Goal: Task Accomplishment & Management: Complete application form

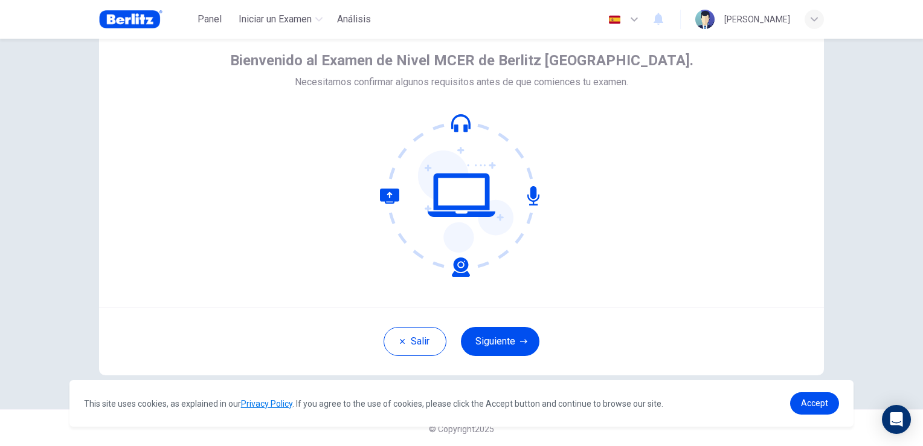
scroll to position [57, 0]
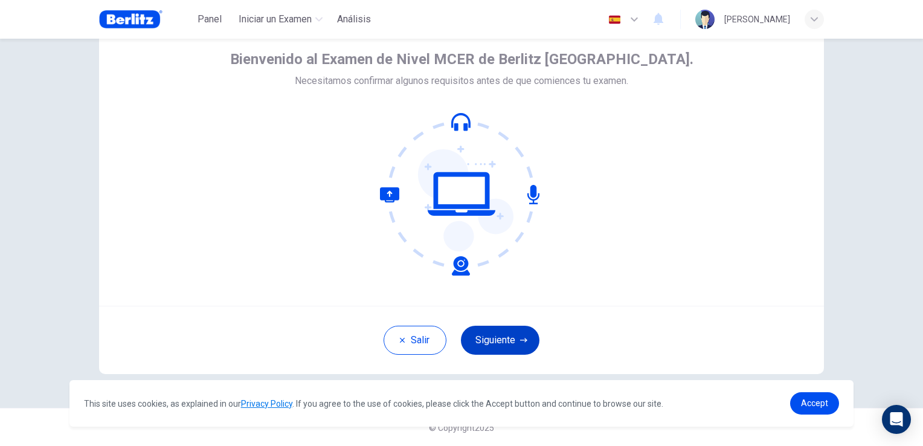
click at [499, 349] on button "Siguiente" at bounding box center [500, 340] width 79 height 29
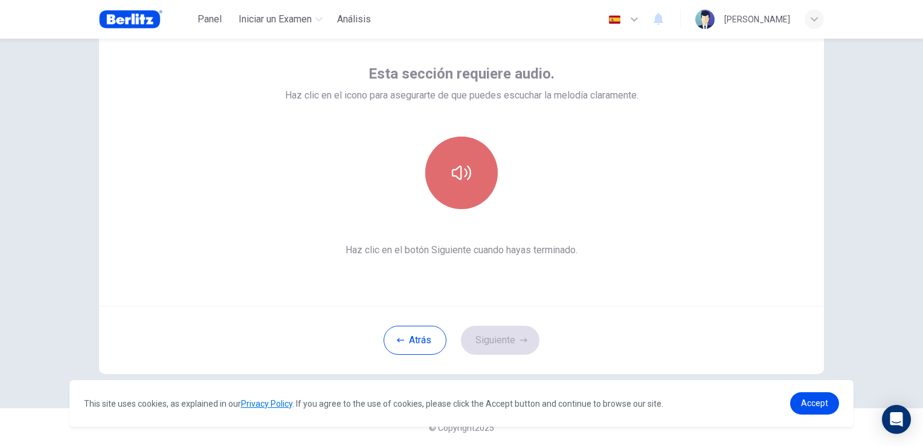
click at [452, 167] on icon "button" at bounding box center [461, 172] width 19 height 19
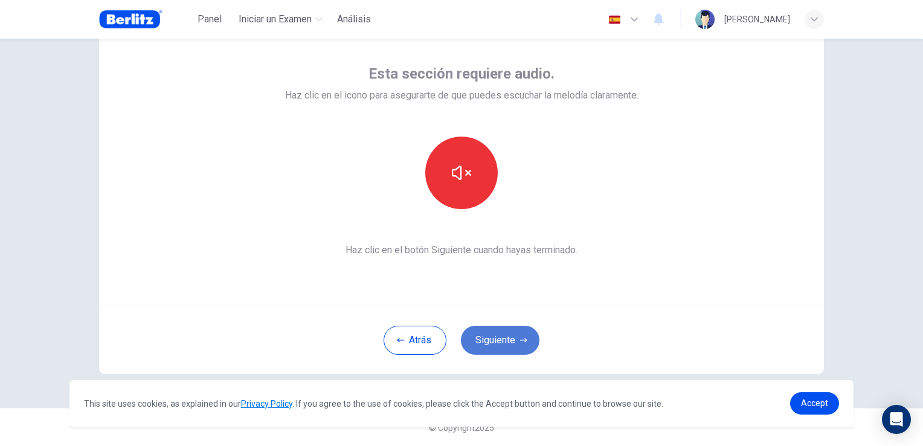
click at [500, 345] on button "Siguiente" at bounding box center [500, 340] width 79 height 29
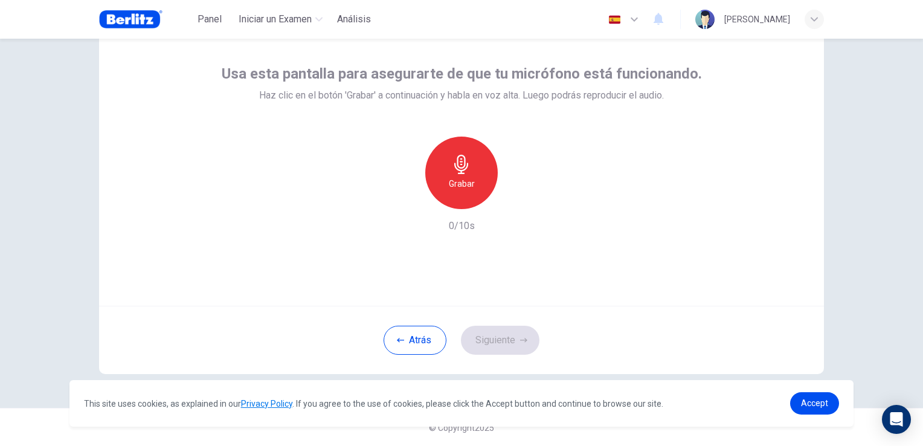
click at [442, 183] on div "Grabar" at bounding box center [461, 173] width 72 height 72
click at [515, 200] on icon "button" at bounding box center [517, 199] width 5 height 7
click at [503, 335] on button "Siguiente" at bounding box center [500, 340] width 79 height 29
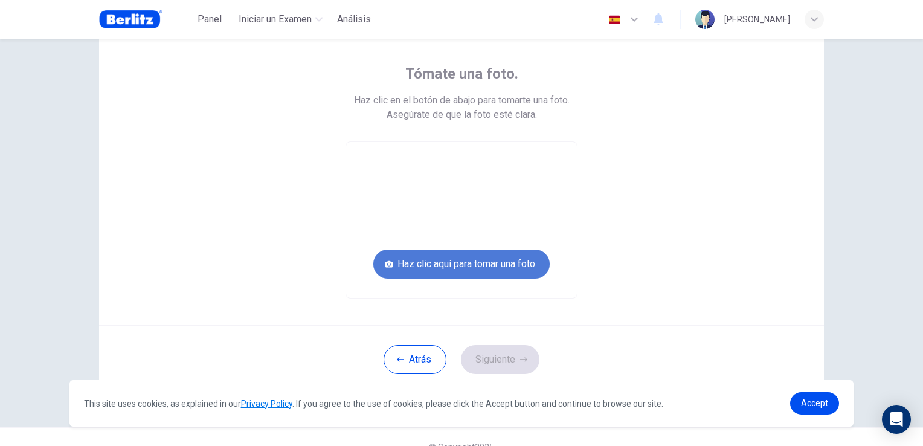
click at [466, 267] on button "Haz clic aquí para tomar una foto" at bounding box center [461, 263] width 176 height 29
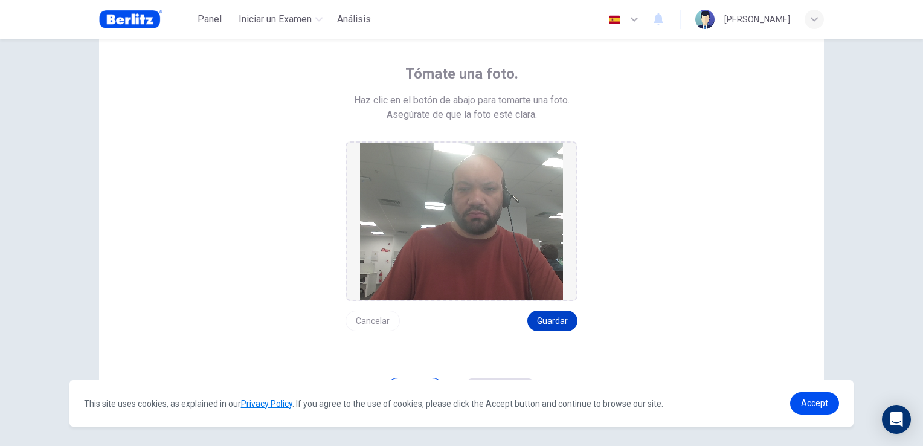
click at [550, 324] on button "Guardar" at bounding box center [552, 321] width 50 height 21
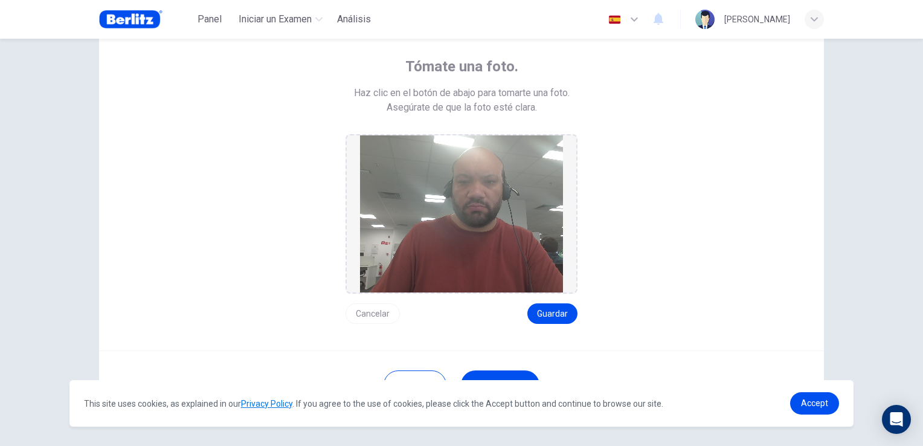
scroll to position [108, 0]
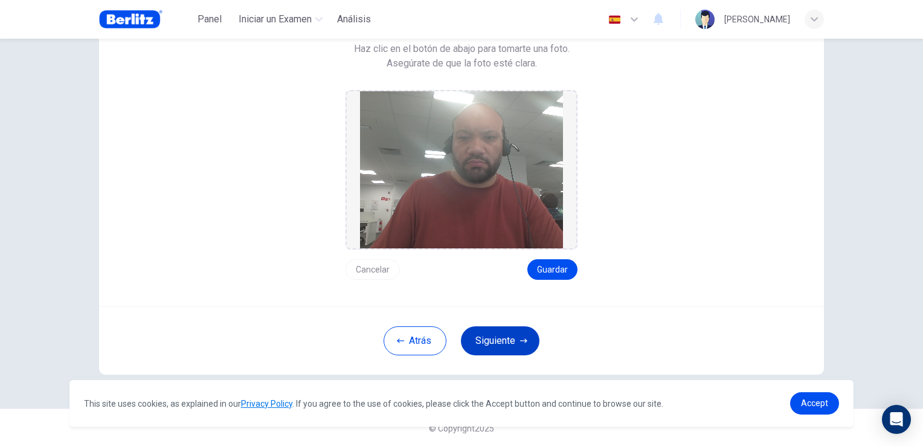
click at [508, 339] on button "Siguiente" at bounding box center [500, 340] width 79 height 29
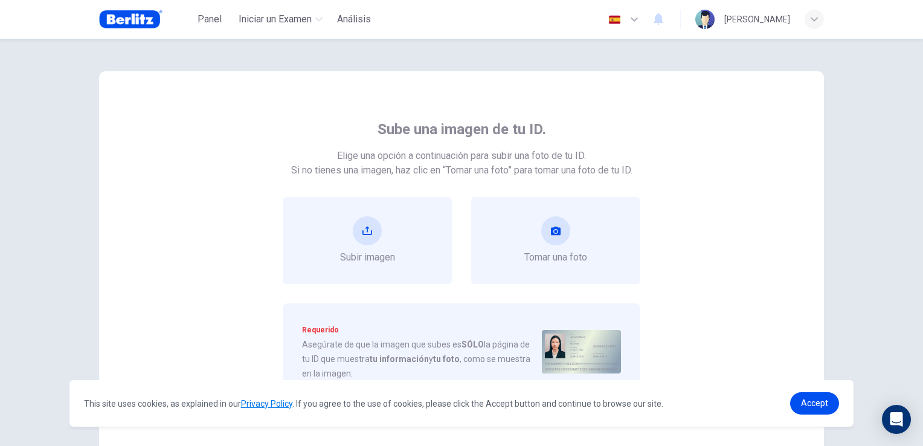
scroll to position [60, 0]
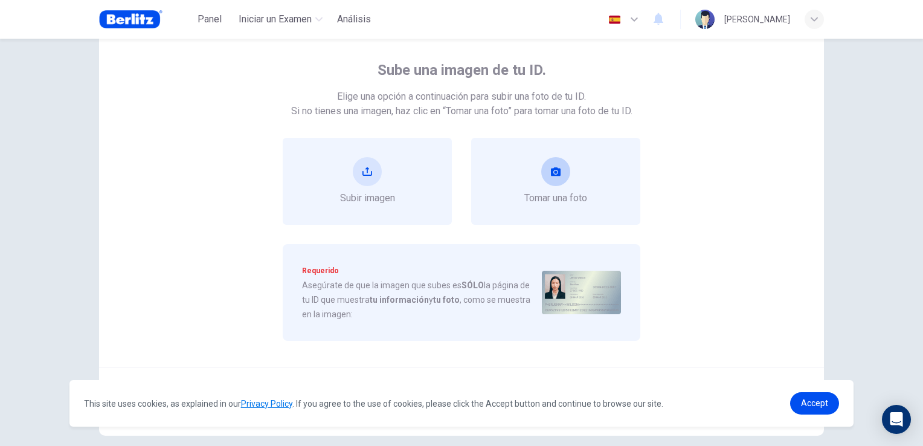
click at [570, 185] on div "Tomar una foto" at bounding box center [555, 181] width 63 height 48
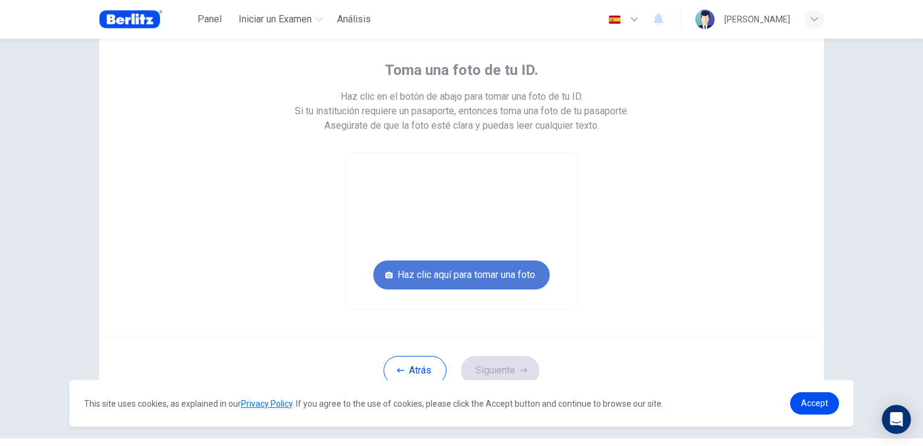
click at [501, 282] on button "Haz clic aquí para tomar una foto" at bounding box center [461, 274] width 176 height 29
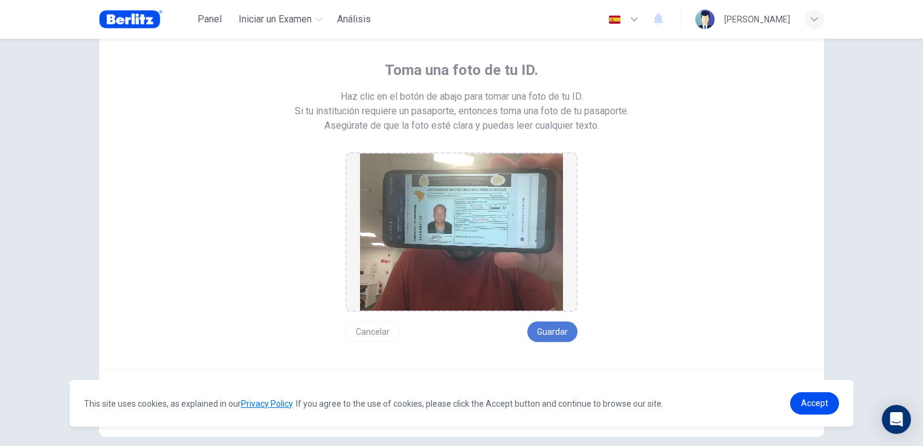
click at [546, 327] on button "Guardar" at bounding box center [552, 331] width 50 height 21
click at [368, 331] on button "Cancelar" at bounding box center [373, 331] width 54 height 21
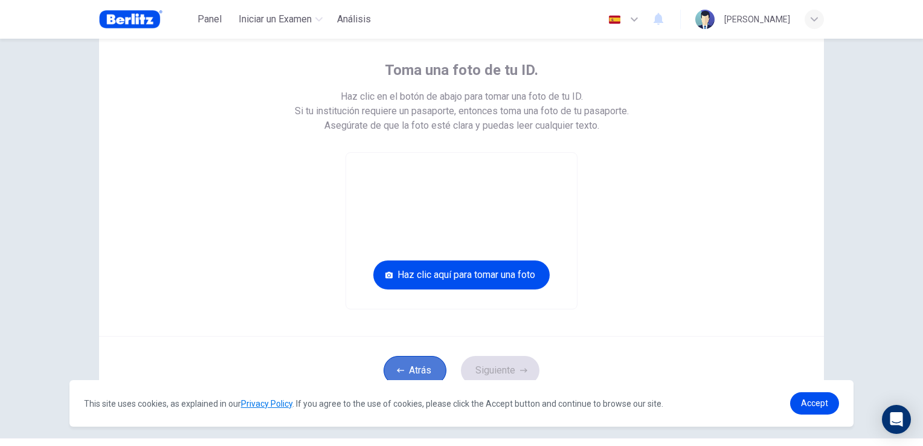
click at [434, 363] on button "Atrás" at bounding box center [415, 370] width 63 height 29
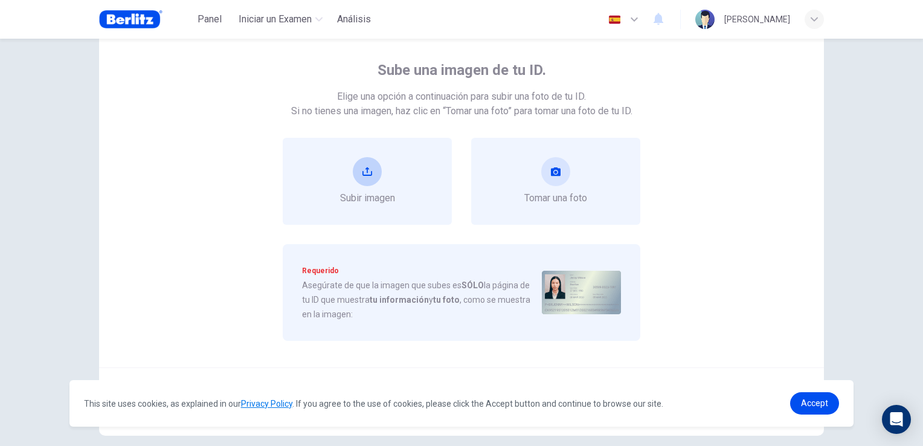
click at [353, 193] on span "Subir imagen" at bounding box center [367, 198] width 55 height 14
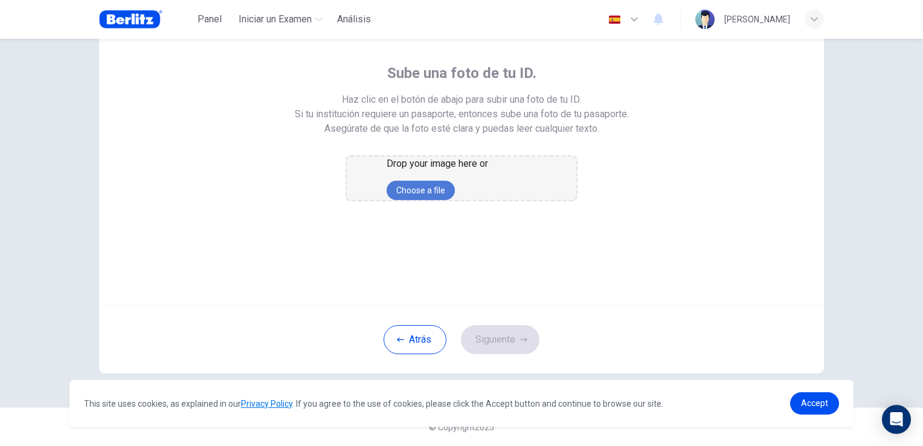
click at [449, 200] on button "Choose a file" at bounding box center [421, 190] width 68 height 19
click at [825, 397] on link "Accept" at bounding box center [814, 403] width 49 height 22
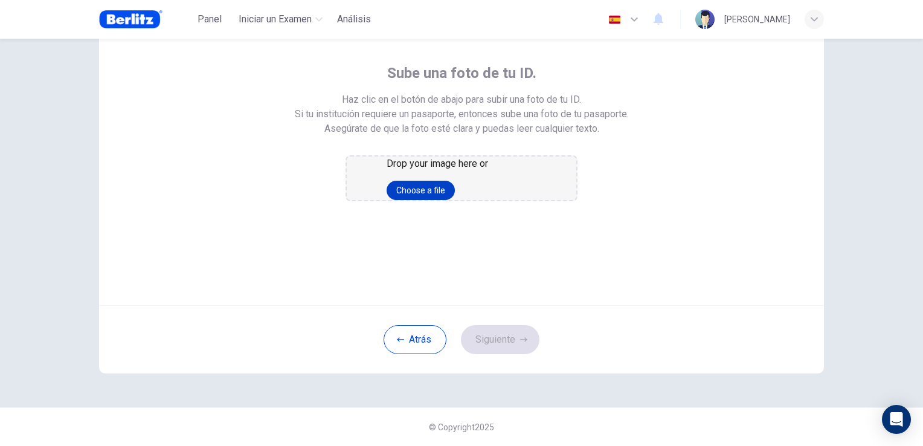
click at [455, 200] on button "Choose a file" at bounding box center [421, 190] width 68 height 19
click at [412, 349] on button "Atrás" at bounding box center [415, 339] width 63 height 29
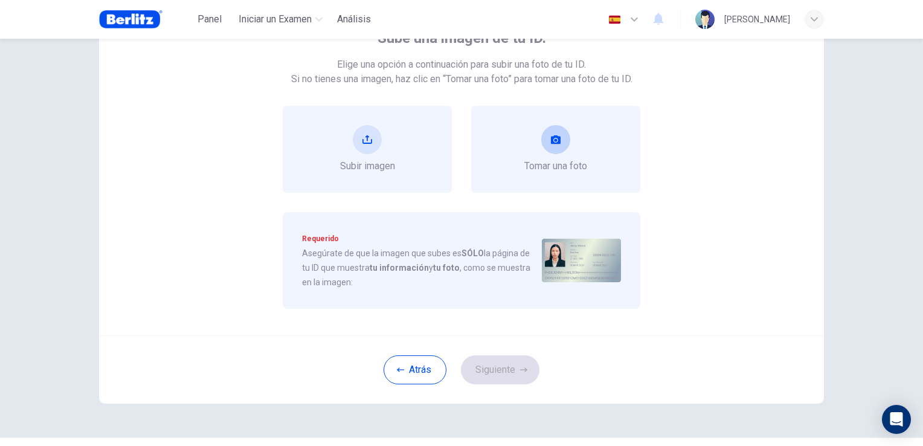
click at [577, 164] on span "Tomar una foto" at bounding box center [555, 166] width 63 height 14
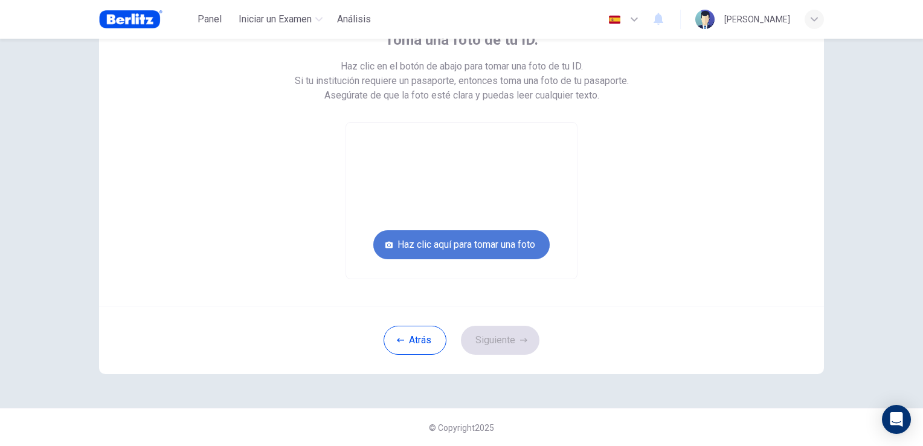
click at [462, 249] on button "Haz clic aquí para tomar una foto" at bounding box center [461, 244] width 176 height 29
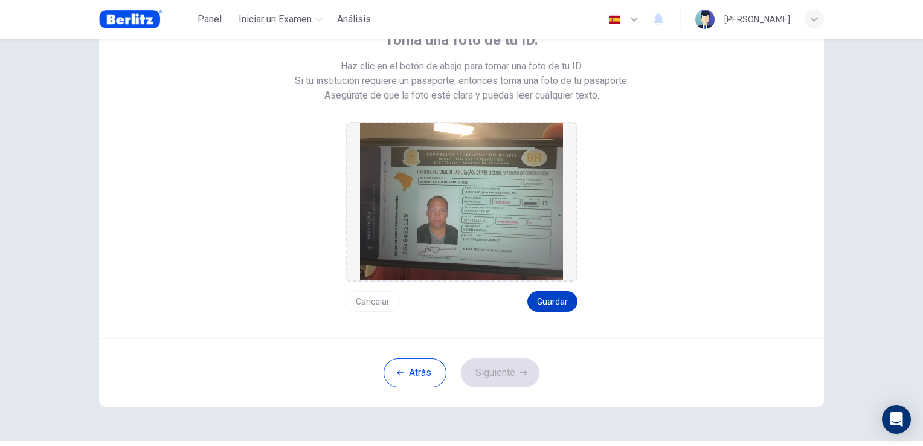
click at [550, 301] on button "Guardar" at bounding box center [552, 301] width 50 height 21
click at [510, 381] on button "Siguiente" at bounding box center [500, 372] width 79 height 29
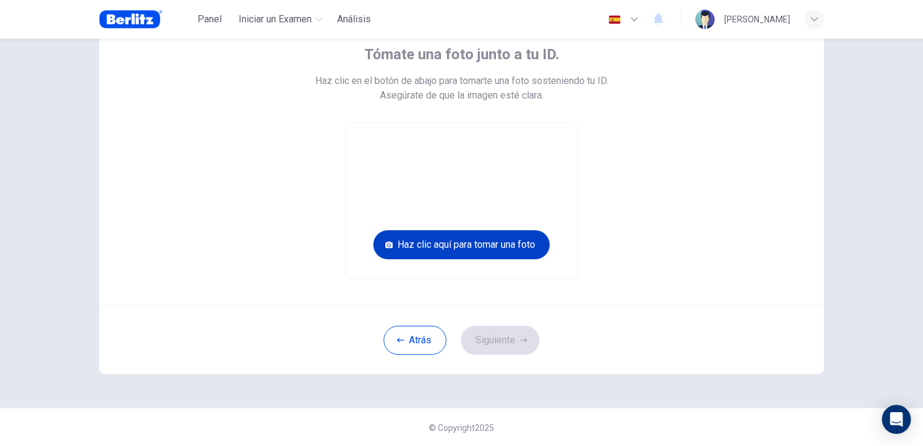
click at [504, 250] on button "Haz clic aquí para tomar una foto" at bounding box center [461, 244] width 176 height 29
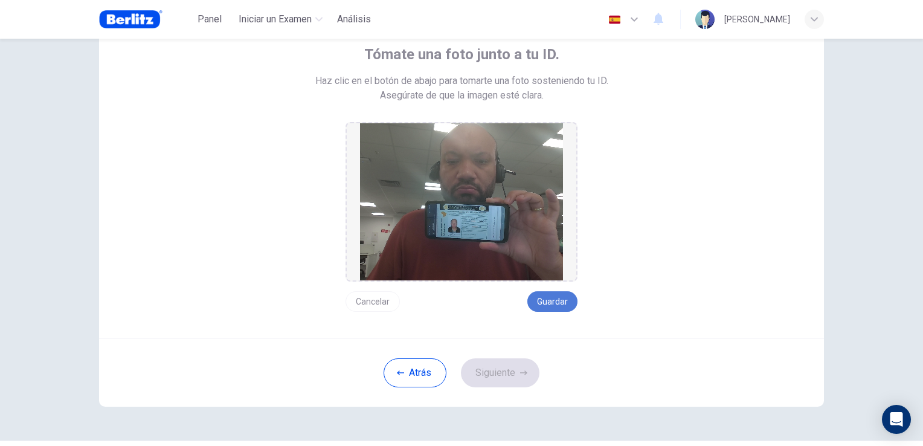
click at [540, 306] on button "Guardar" at bounding box center [552, 301] width 50 height 21
click at [498, 381] on button "Siguiente" at bounding box center [500, 372] width 79 height 29
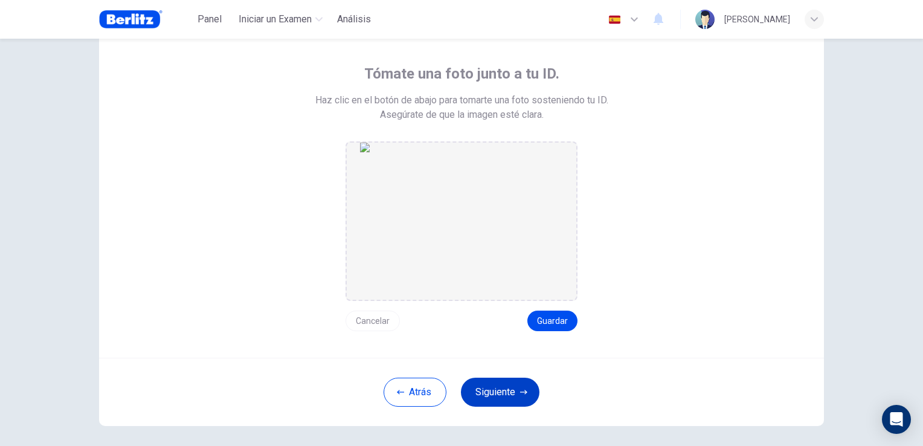
click at [512, 384] on button "Siguiente" at bounding box center [500, 392] width 79 height 29
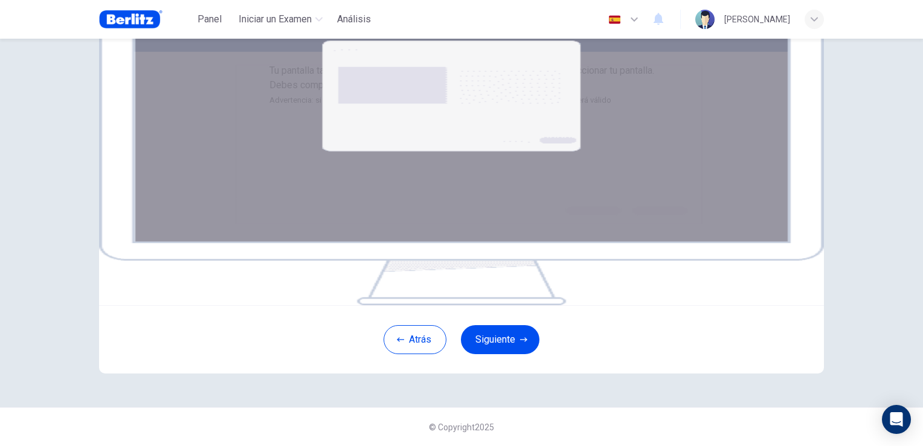
scroll to position [181, 0]
click at [526, 341] on button "Siguiente" at bounding box center [500, 339] width 79 height 29
click at [654, 108] on div "Tu pantalla también será grabada. Haz clic en el botón Siguiente para seleccion…" at bounding box center [461, 85] width 385 height 44
click at [442, 175] on img at bounding box center [461, 160] width 725 height 290
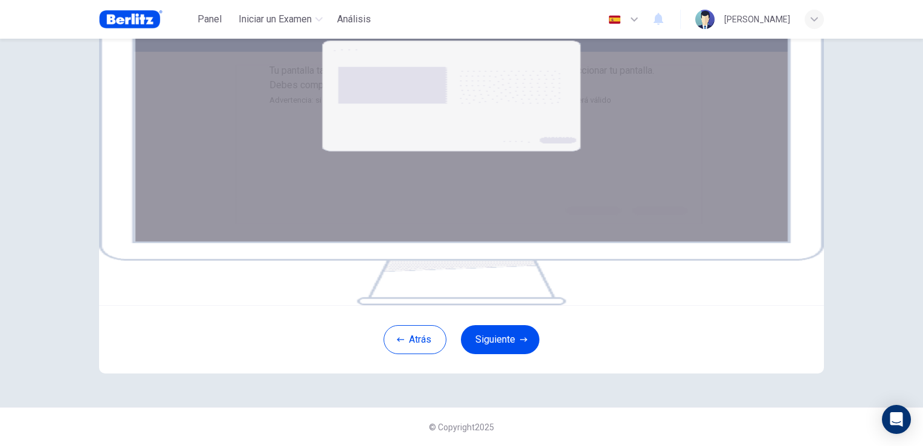
click at [455, 187] on img at bounding box center [461, 160] width 725 height 290
click at [419, 354] on button "Atrás" at bounding box center [415, 339] width 63 height 29
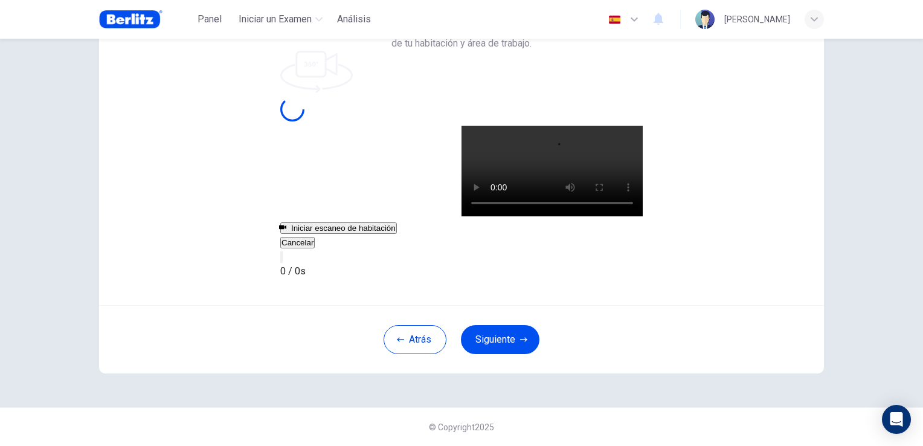
scroll to position [57, 0]
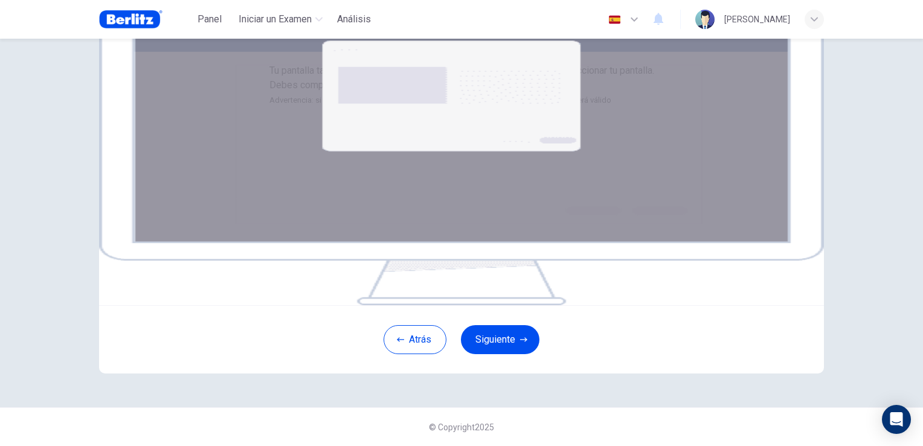
scroll to position [181, 0]
click at [455, 214] on img at bounding box center [461, 160] width 725 height 290
click at [469, 192] on img at bounding box center [461, 160] width 725 height 290
click at [525, 340] on button "Siguiente" at bounding box center [500, 339] width 79 height 29
click at [637, 108] on div "Tu pantalla también será grabada. Haz clic en el botón Siguiente para seleccion…" at bounding box center [461, 85] width 385 height 44
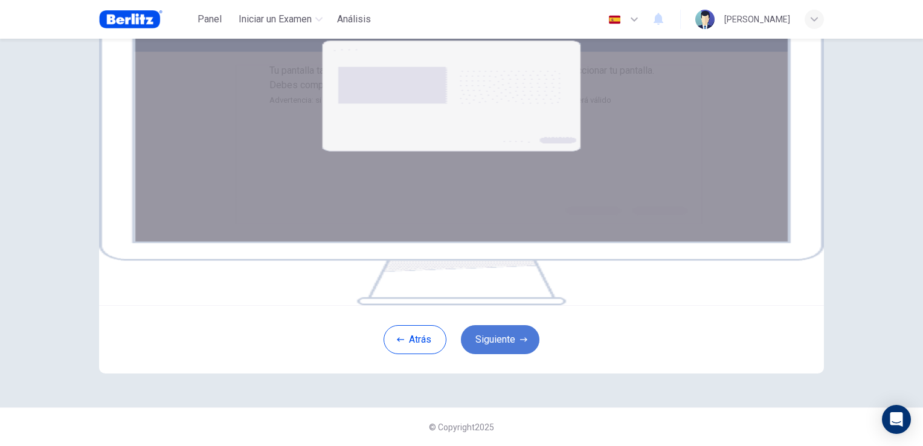
click at [491, 337] on button "Siguiente" at bounding box center [500, 339] width 79 height 29
click at [500, 342] on button "Siguiente" at bounding box center [500, 339] width 79 height 29
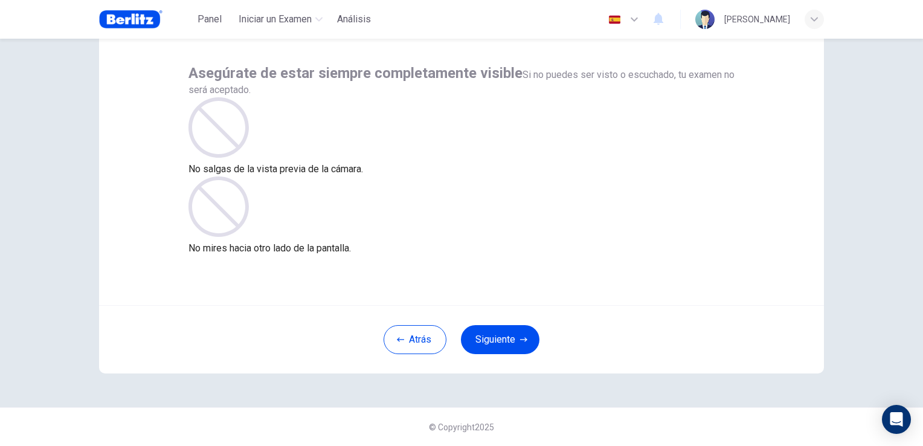
scroll to position [57, 0]
click at [503, 343] on button "Siguiente" at bounding box center [500, 340] width 79 height 29
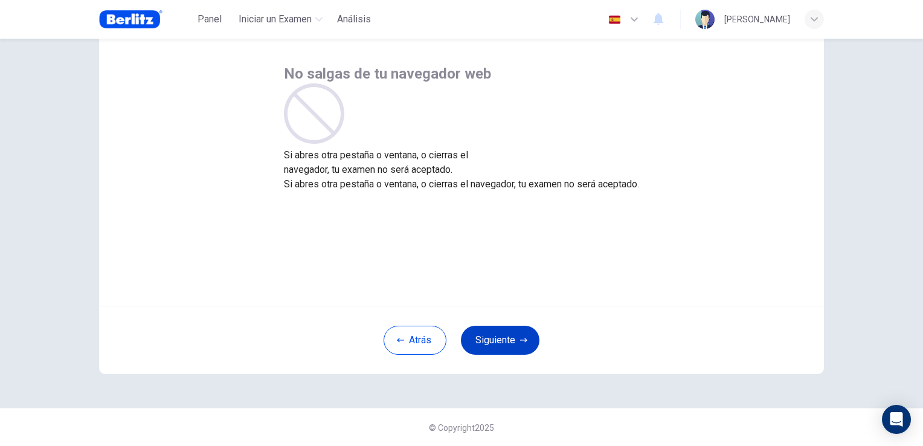
click at [504, 337] on button "Siguiente" at bounding box center [500, 340] width 79 height 29
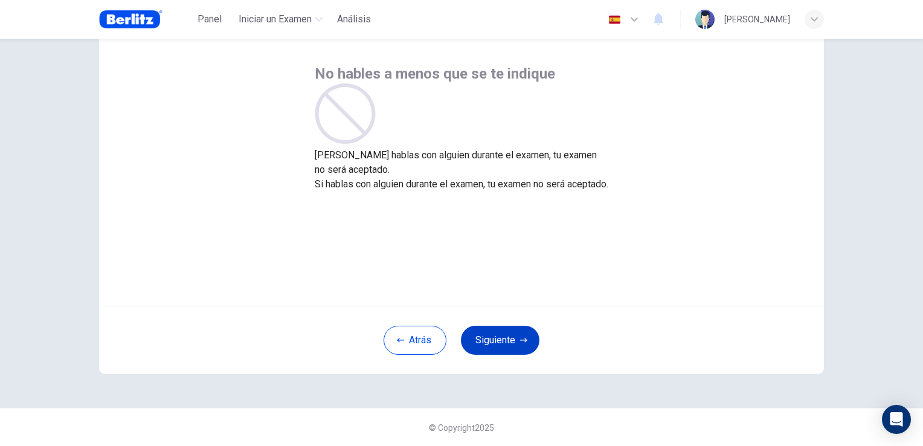
click at [504, 337] on button "Siguiente" at bounding box center [500, 340] width 79 height 29
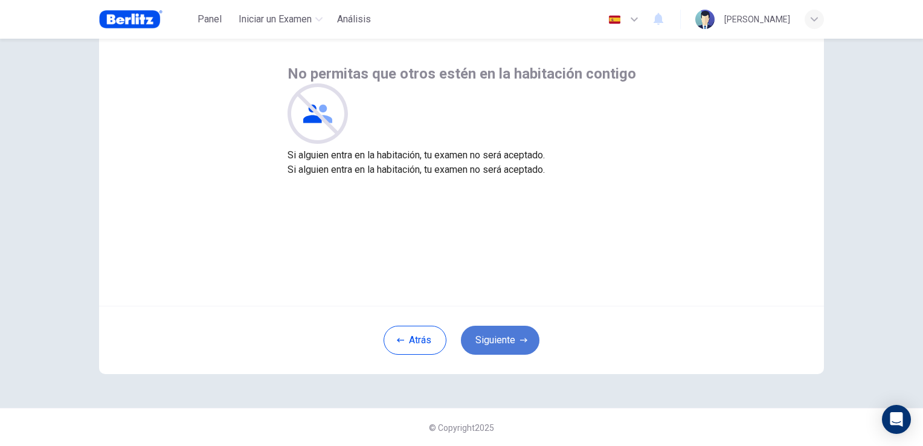
click at [504, 337] on button "Siguiente" at bounding box center [500, 340] width 79 height 29
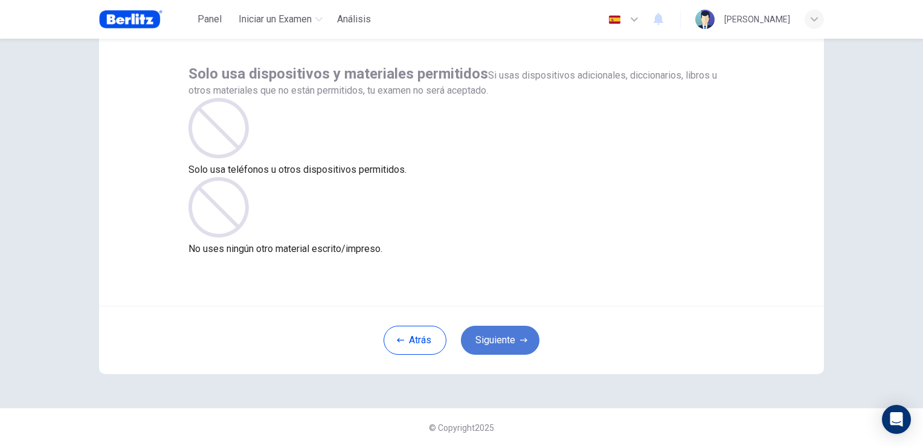
click at [504, 337] on button "Siguiente" at bounding box center [500, 340] width 79 height 29
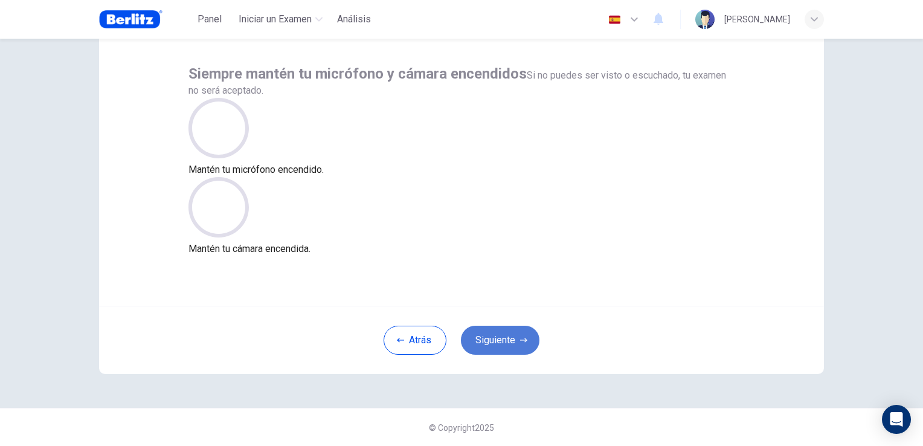
click at [504, 337] on button "Siguiente" at bounding box center [500, 340] width 79 height 29
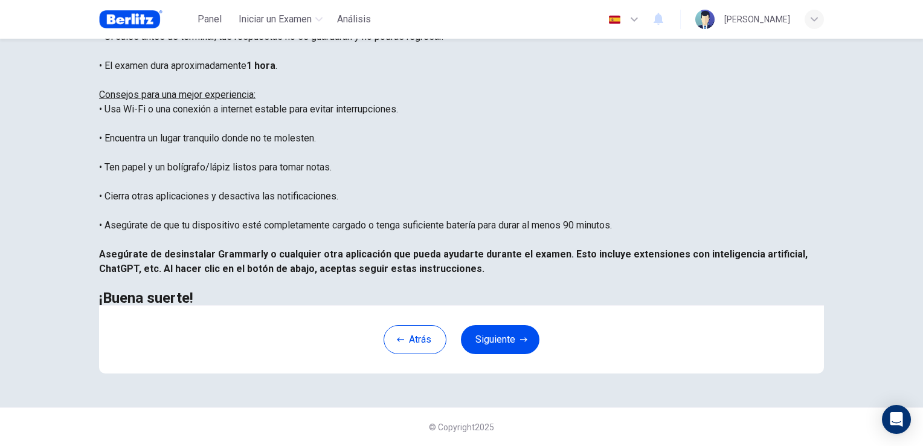
scroll to position [225, 0]
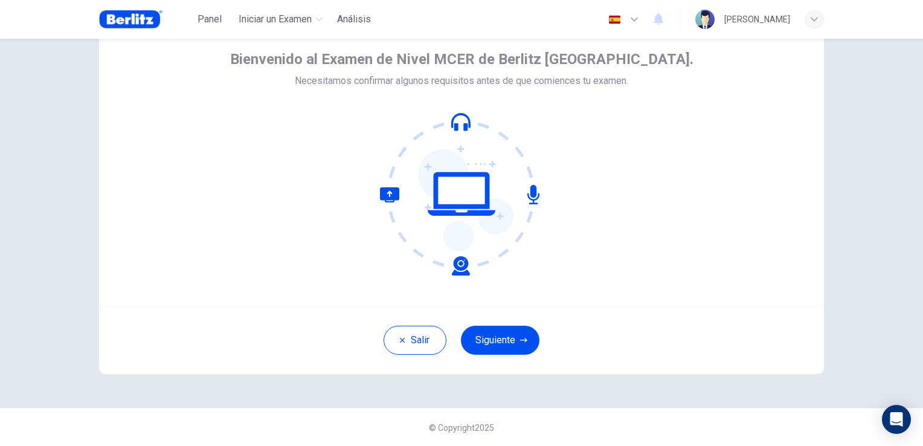
scroll to position [0, 0]
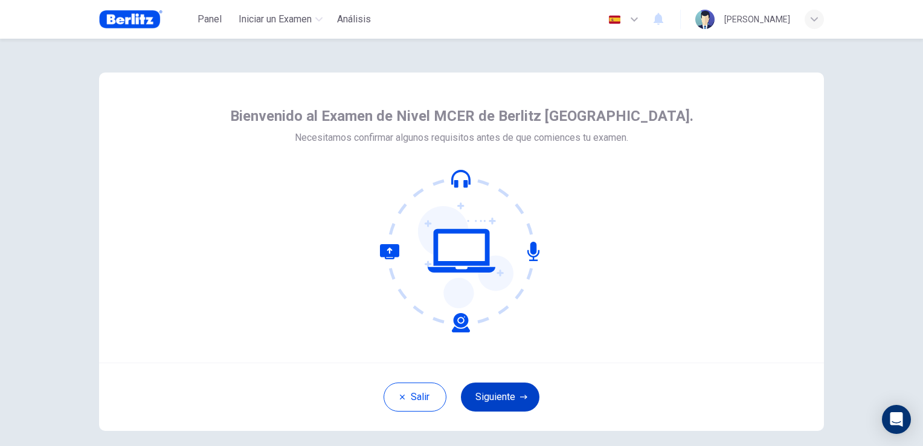
click at [488, 402] on button "Siguiente" at bounding box center [500, 396] width 79 height 29
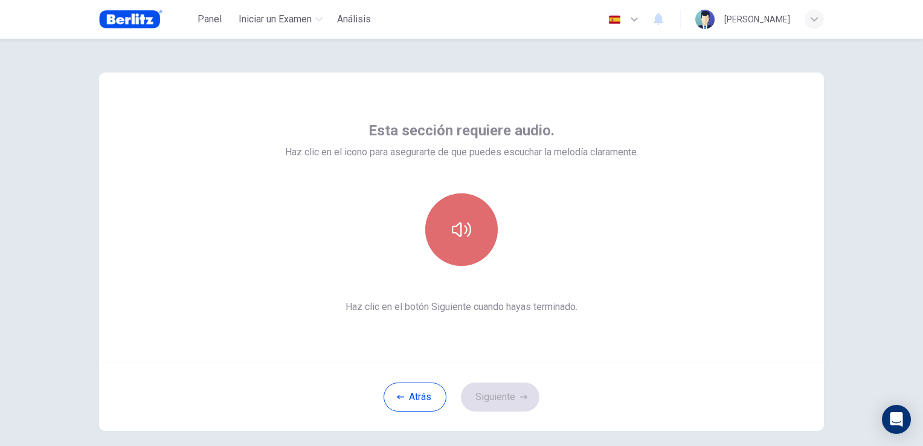
click at [466, 230] on icon "button" at bounding box center [461, 229] width 19 height 19
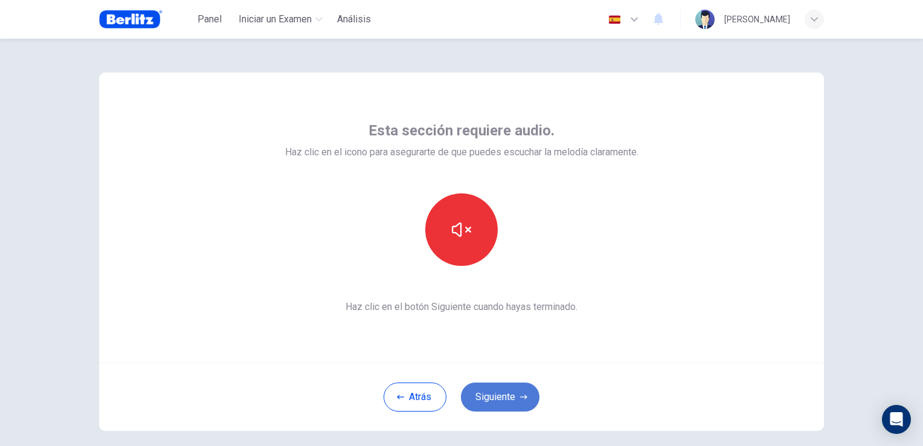
click at [512, 398] on button "Siguiente" at bounding box center [500, 396] width 79 height 29
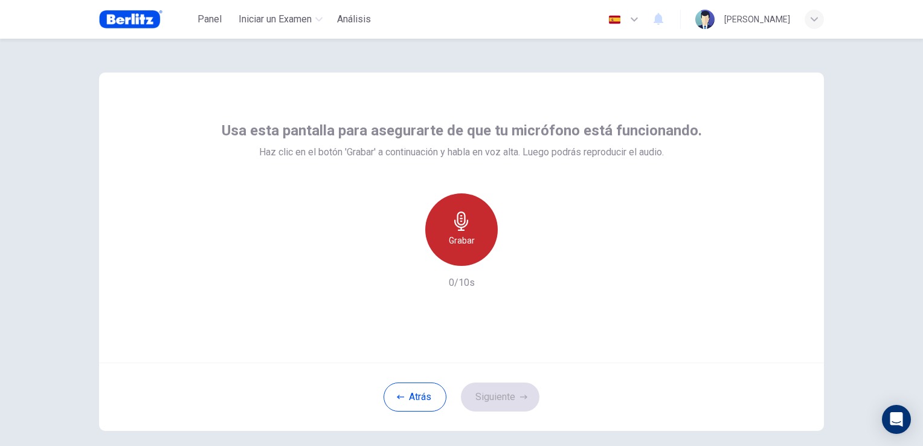
drag, startPoint x: 474, startPoint y: 234, endPoint x: 483, endPoint y: 240, distance: 11.7
click at [475, 237] on div "Grabar" at bounding box center [461, 229] width 72 height 72
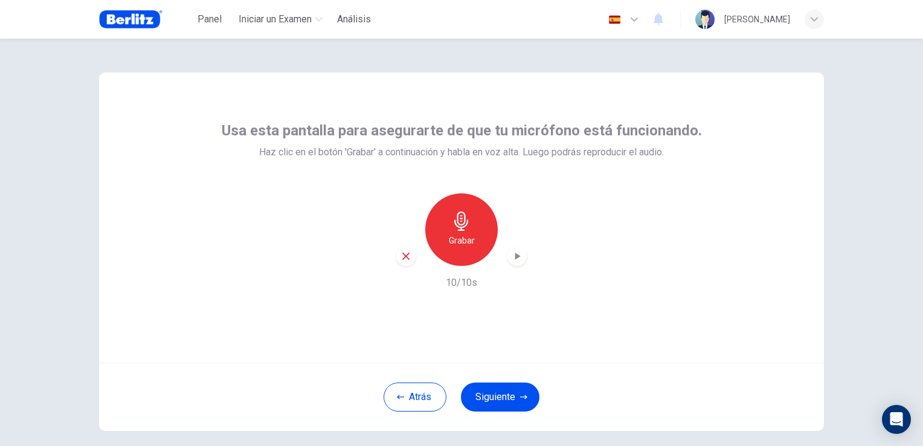
click at [507, 260] on div "button" at bounding box center [516, 255] width 19 height 19
click at [512, 389] on button "Siguiente" at bounding box center [500, 396] width 79 height 29
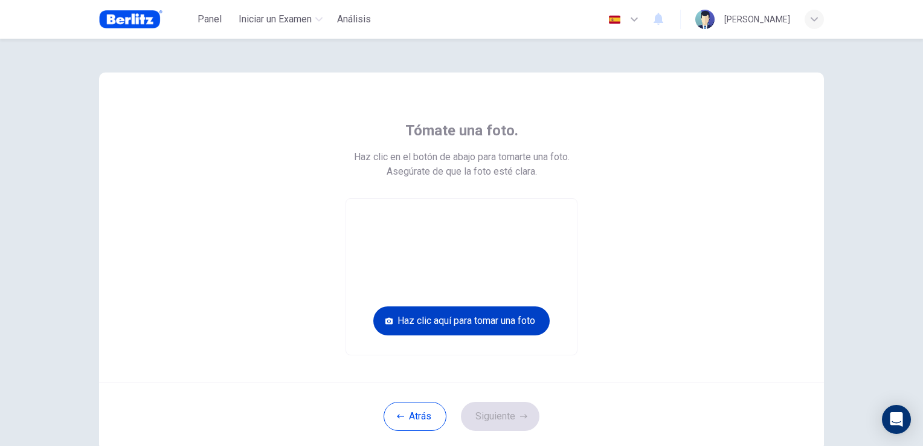
drag, startPoint x: 507, startPoint y: 307, endPoint x: 511, endPoint y: 316, distance: 9.8
click at [511, 316] on button "Haz clic aquí para tomar una foto" at bounding box center [461, 320] width 176 height 29
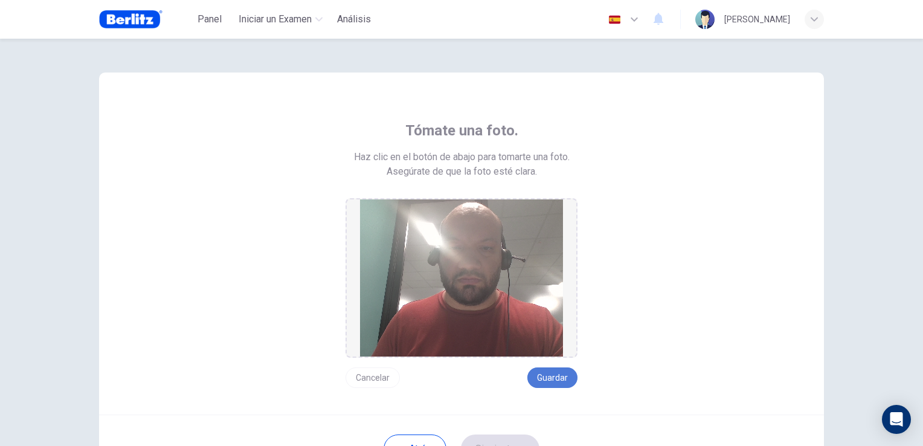
click at [546, 383] on button "Guardar" at bounding box center [552, 377] width 50 height 21
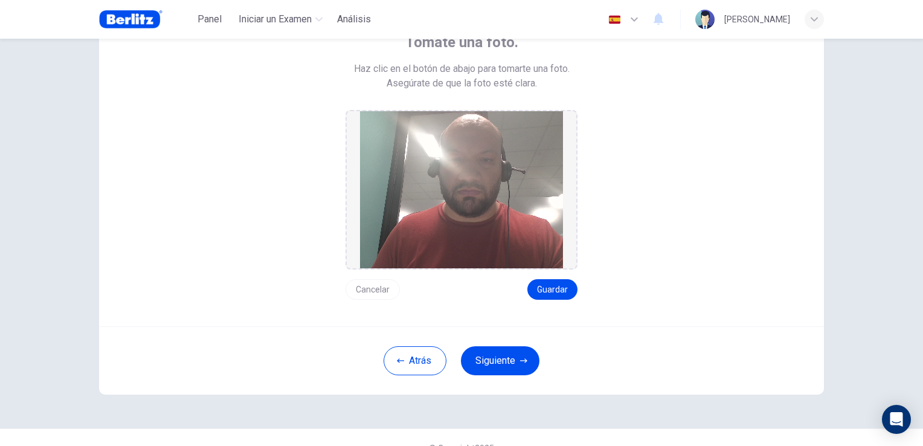
scroll to position [108, 0]
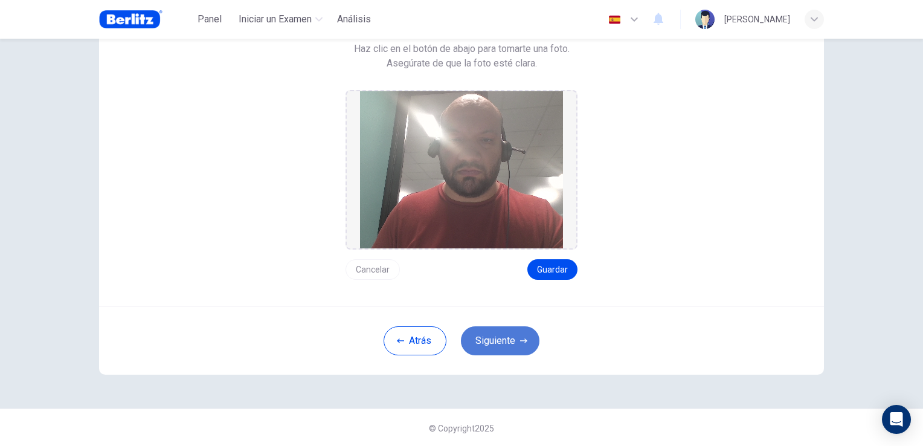
click at [522, 338] on icon "button" at bounding box center [523, 340] width 7 height 4
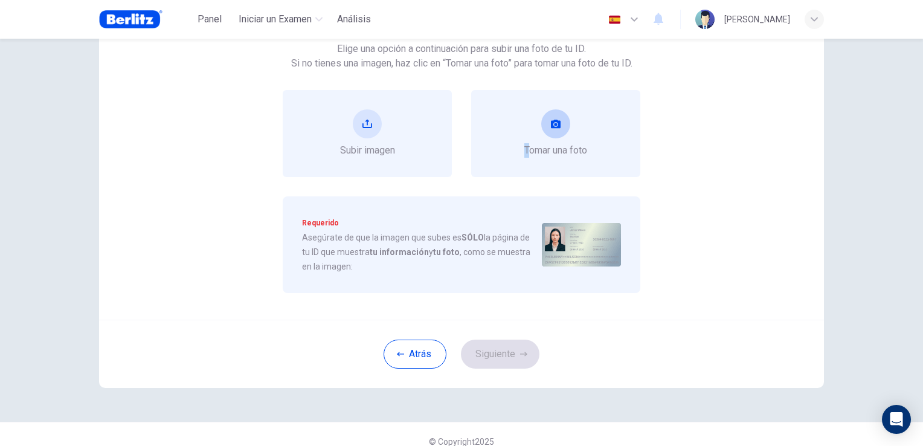
click at [518, 135] on div "Tomar una foto" at bounding box center [555, 133] width 169 height 87
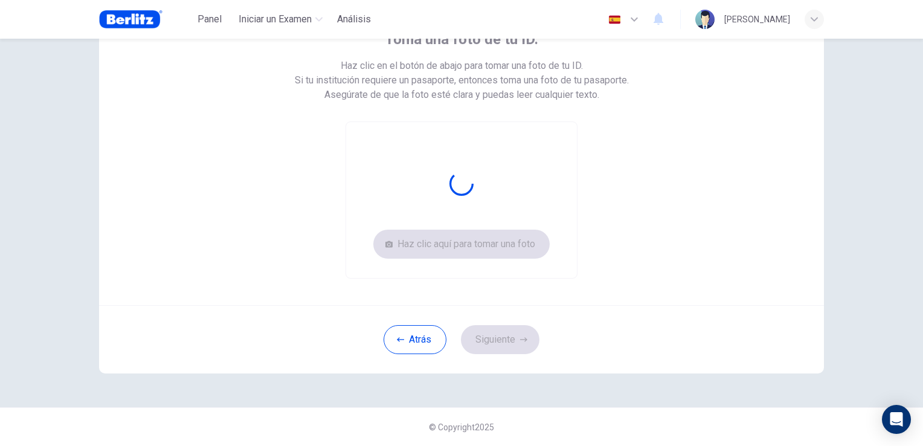
scroll to position [91, 0]
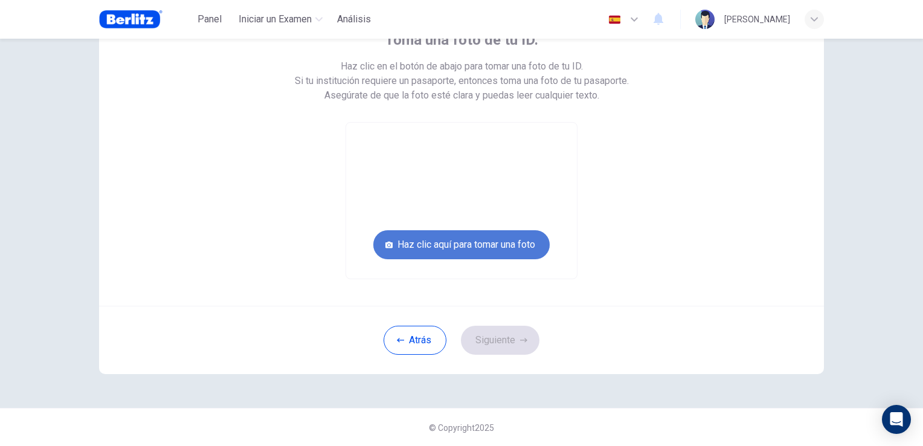
click at [479, 246] on button "Haz clic aquí para tomar una foto" at bounding box center [461, 244] width 176 height 29
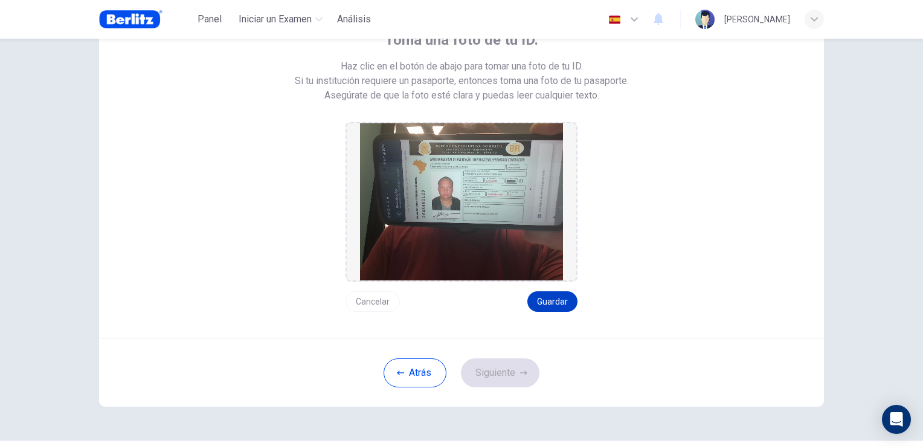
click at [535, 300] on button "Guardar" at bounding box center [552, 301] width 50 height 21
click at [495, 367] on button "Siguiente" at bounding box center [500, 372] width 79 height 29
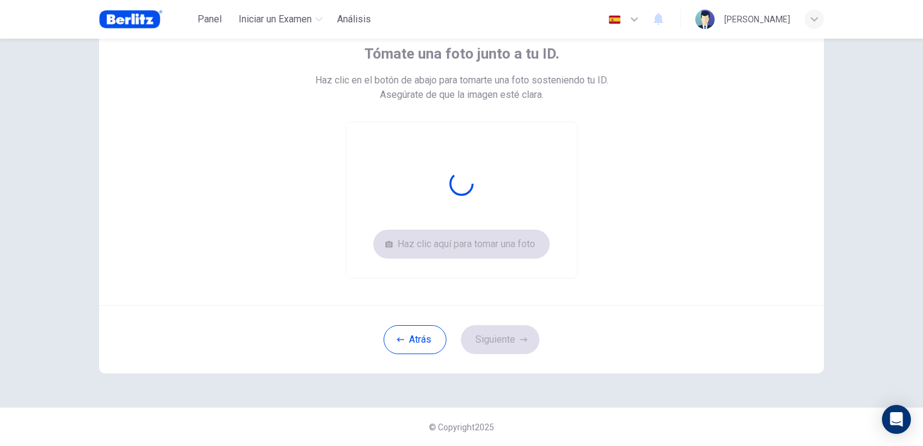
scroll to position [76, 0]
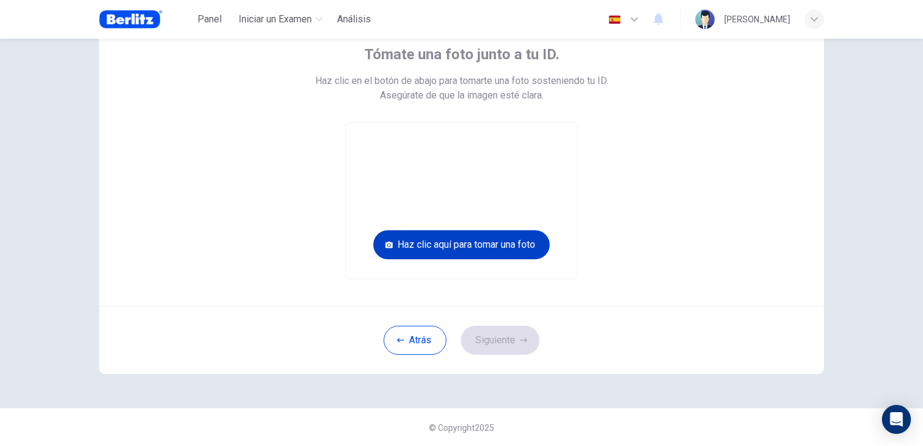
click at [454, 245] on button "Haz clic aquí para tomar una foto" at bounding box center [461, 244] width 176 height 29
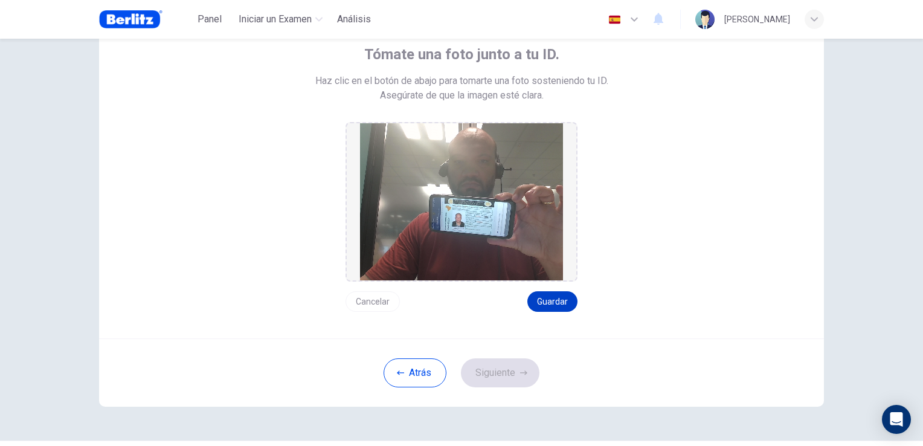
click at [556, 300] on button "Guardar" at bounding box center [552, 301] width 50 height 21
click at [510, 378] on button "Siguiente" at bounding box center [500, 372] width 79 height 29
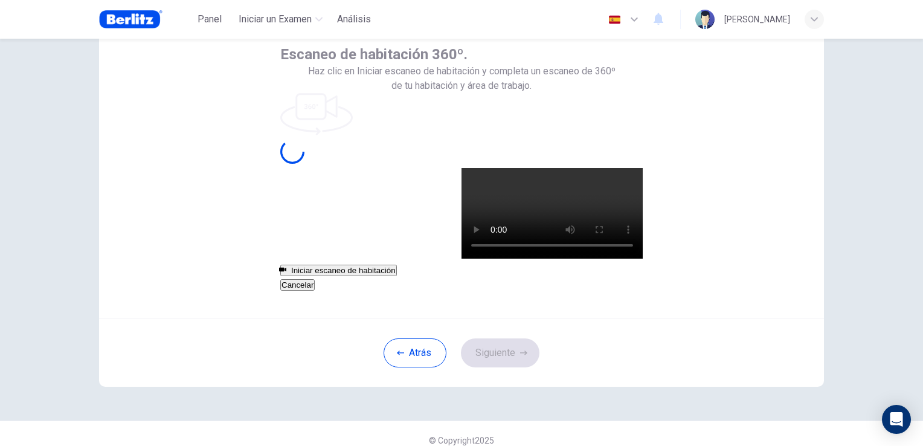
scroll to position [57, 0]
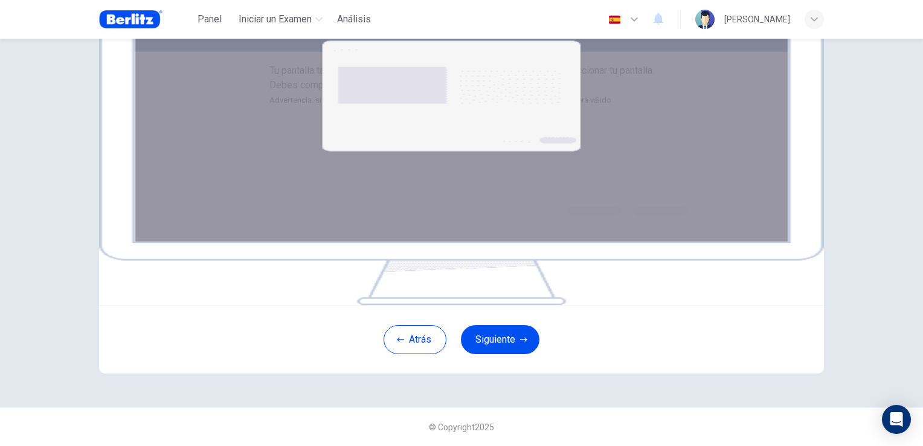
scroll to position [178, 0]
click at [483, 354] on button "Siguiente" at bounding box center [500, 339] width 79 height 29
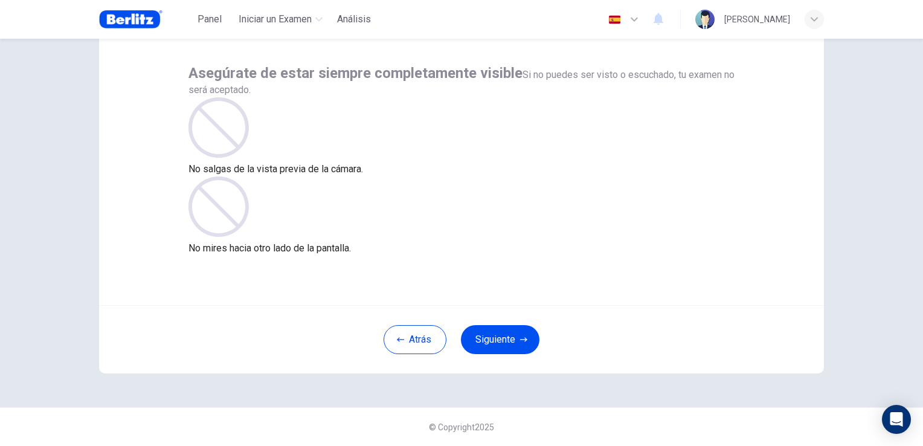
scroll to position [57, 0]
click at [510, 338] on button "Siguiente" at bounding box center [500, 340] width 79 height 29
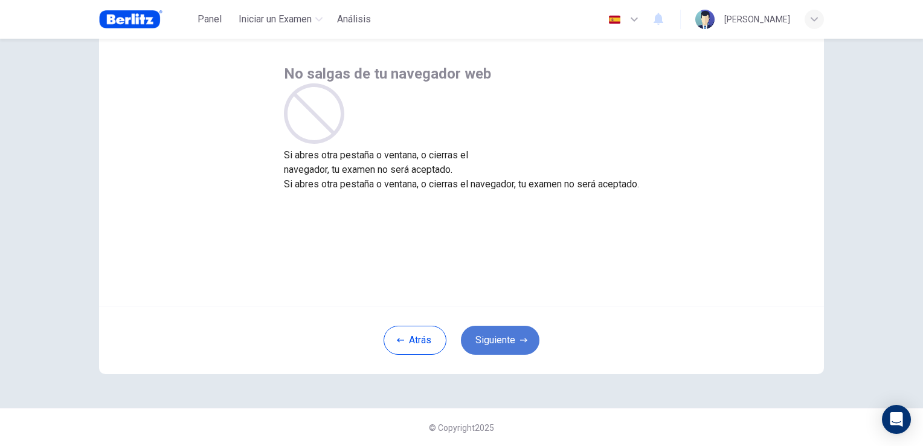
drag, startPoint x: 500, startPoint y: 335, endPoint x: 524, endPoint y: 342, distance: 25.2
click at [501, 335] on button "Siguiente" at bounding box center [500, 340] width 79 height 29
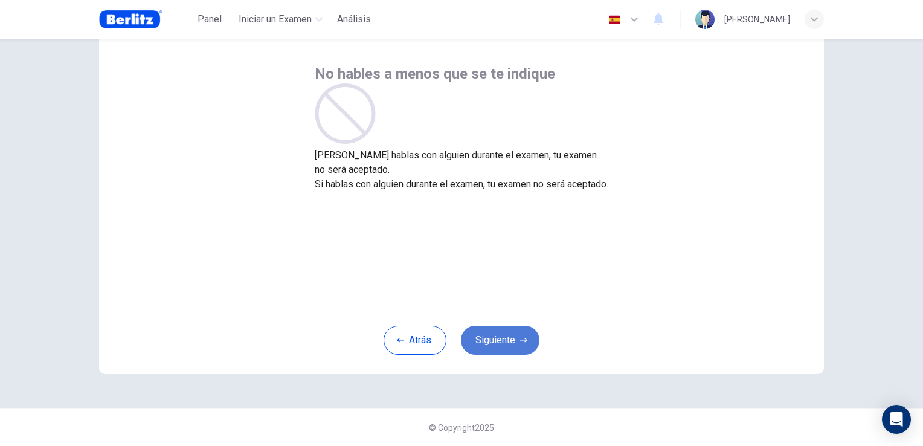
drag, startPoint x: 503, startPoint y: 339, endPoint x: 532, endPoint y: 342, distance: 29.8
click at [507, 339] on button "Siguiente" at bounding box center [500, 340] width 79 height 29
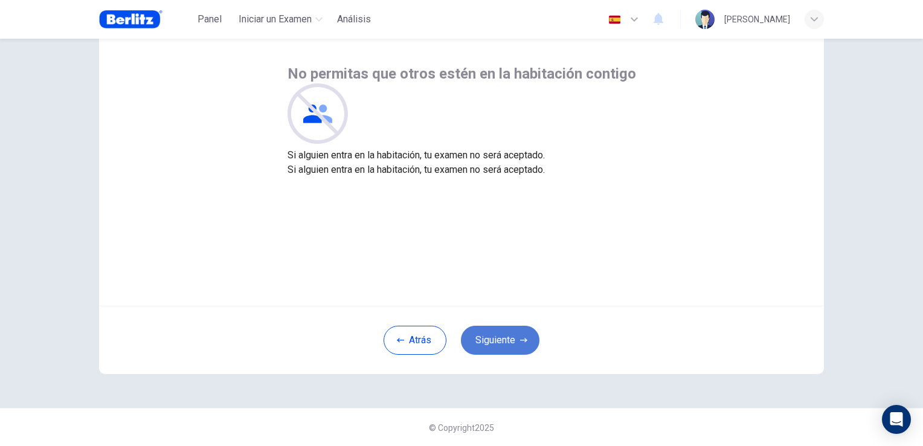
click at [506, 336] on button "Siguiente" at bounding box center [500, 340] width 79 height 29
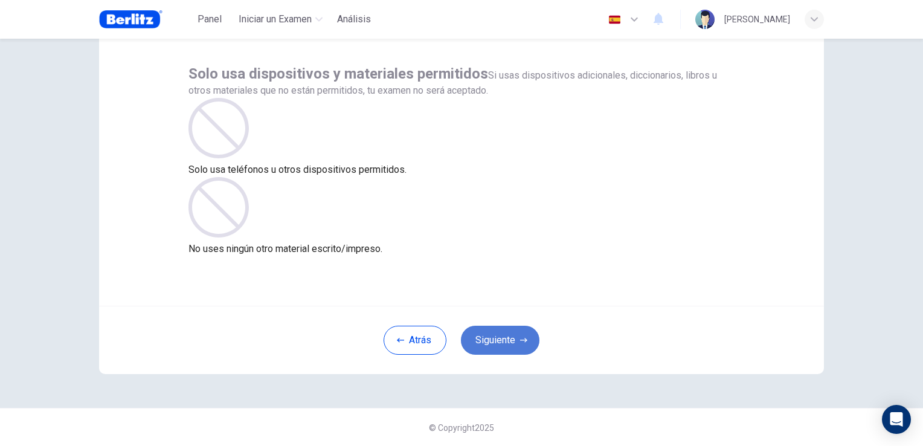
click at [495, 335] on button "Siguiente" at bounding box center [500, 340] width 79 height 29
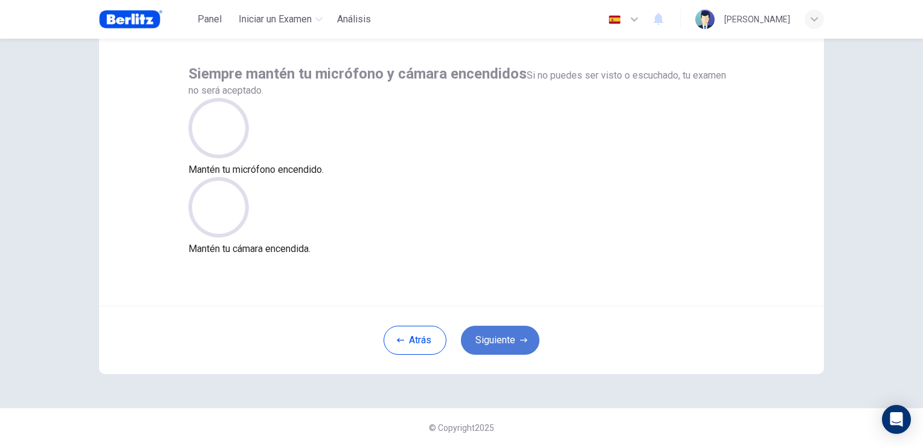
click at [510, 336] on button "Siguiente" at bounding box center [500, 340] width 79 height 29
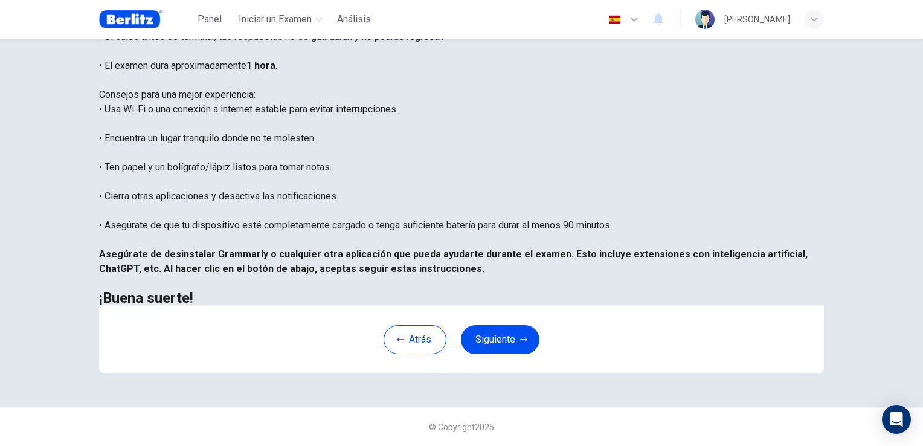
scroll to position [225, 0]
click at [514, 330] on button "Siguiente" at bounding box center [500, 339] width 79 height 29
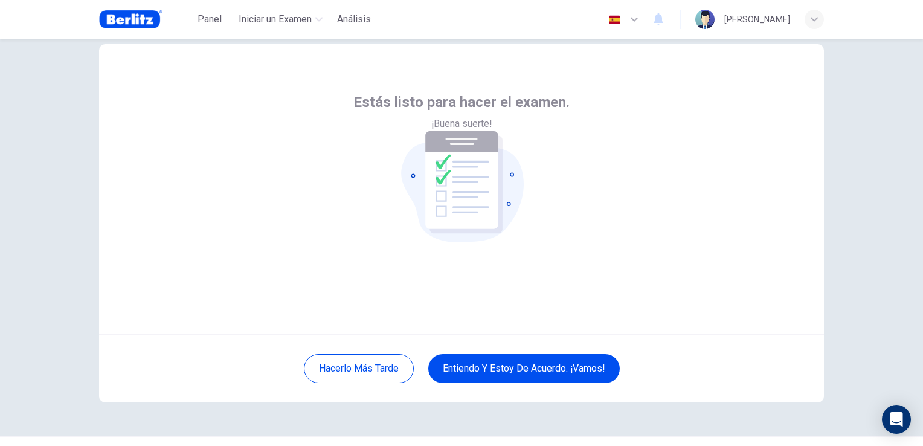
scroll to position [57, 0]
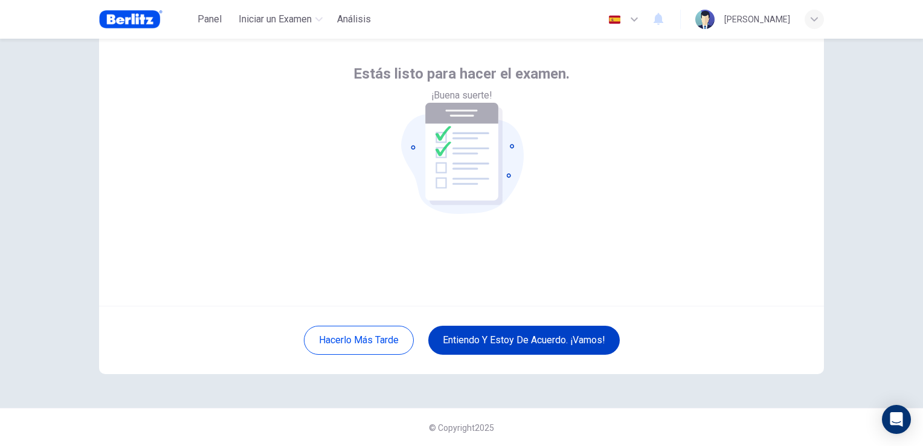
click at [531, 330] on button "Entiendo y estoy de acuerdo. ¡Vamos!" at bounding box center [524, 340] width 192 height 29
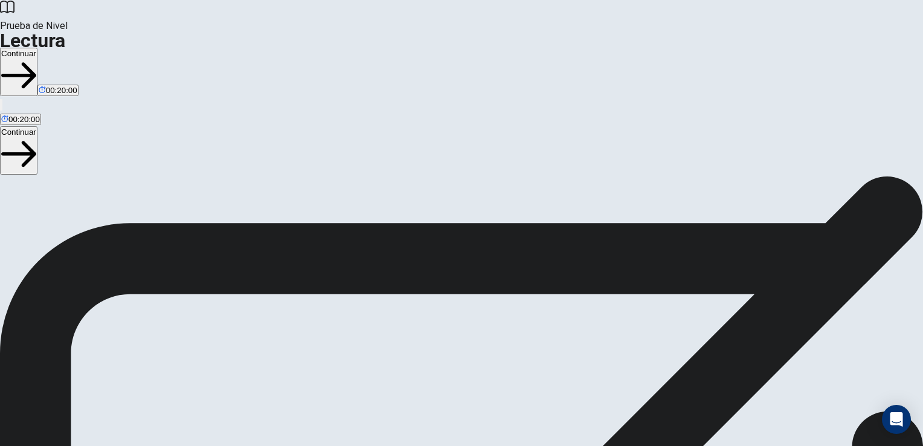
scroll to position [60, 0]
click at [37, 48] on button "Continuar" at bounding box center [18, 72] width 37 height 48
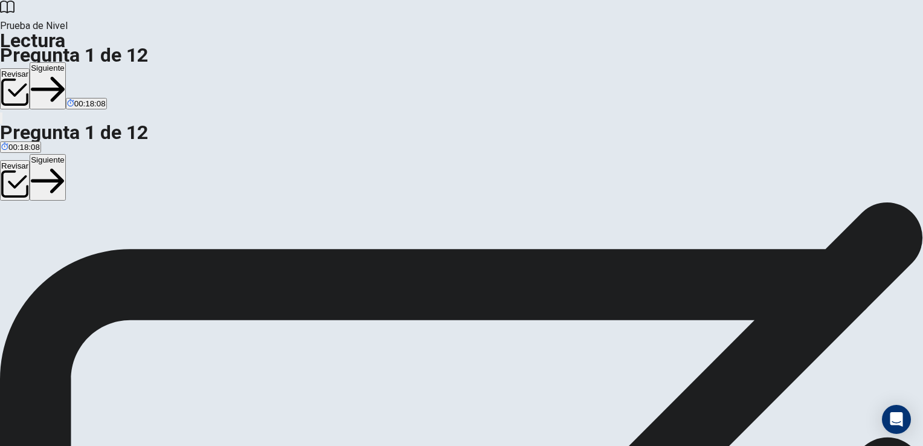
scroll to position [0, 0]
click at [66, 62] on button "Siguiente" at bounding box center [48, 85] width 36 height 47
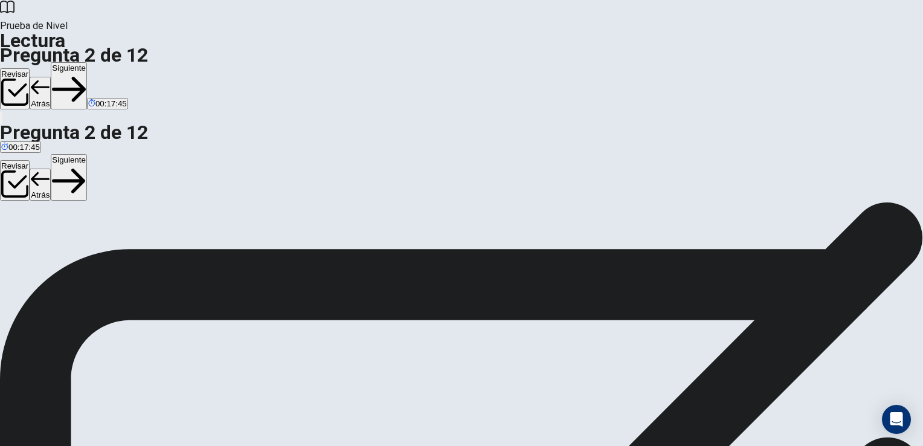
scroll to position [39, 0]
click at [87, 62] on button "Siguiente" at bounding box center [69, 85] width 36 height 47
click at [51, 77] on button "Atrás" at bounding box center [40, 93] width 21 height 32
click at [87, 62] on button "Siguiente" at bounding box center [69, 85] width 36 height 47
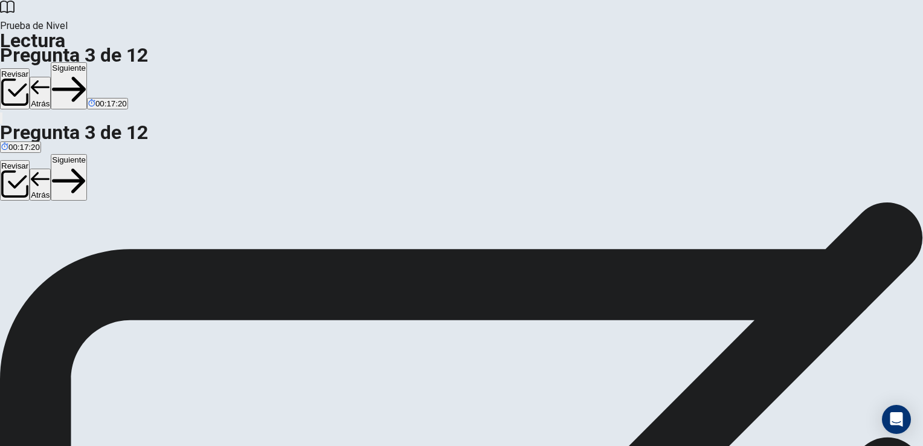
scroll to position [0, 0]
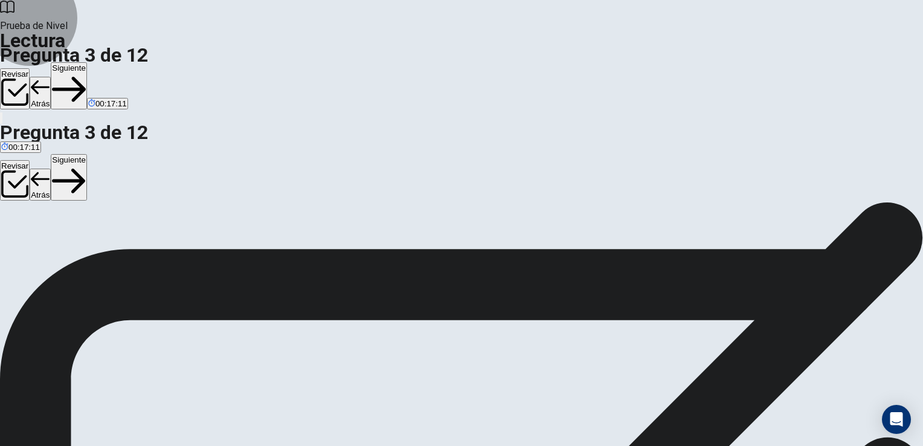
drag, startPoint x: 649, startPoint y: 27, endPoint x: 648, endPoint y: 33, distance: 6.3
click at [87, 62] on button "Siguiente" at bounding box center [69, 85] width 36 height 47
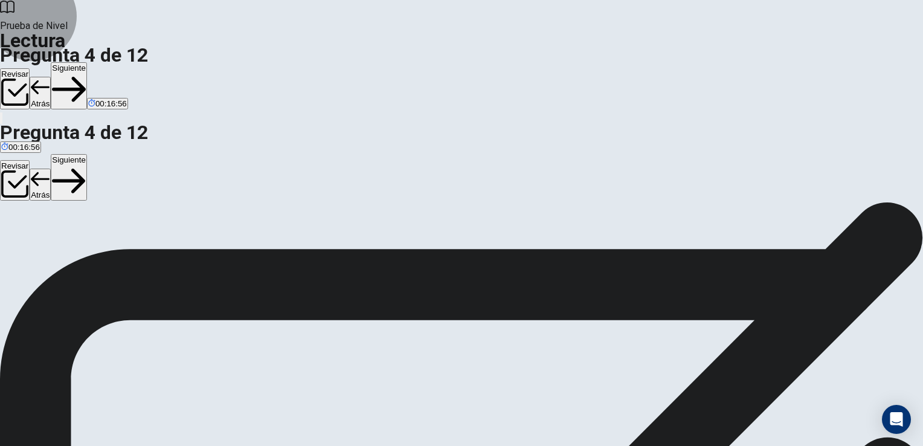
drag, startPoint x: 652, startPoint y: 25, endPoint x: 643, endPoint y: 35, distance: 13.7
click at [87, 62] on button "Siguiente" at bounding box center [69, 85] width 36 height 47
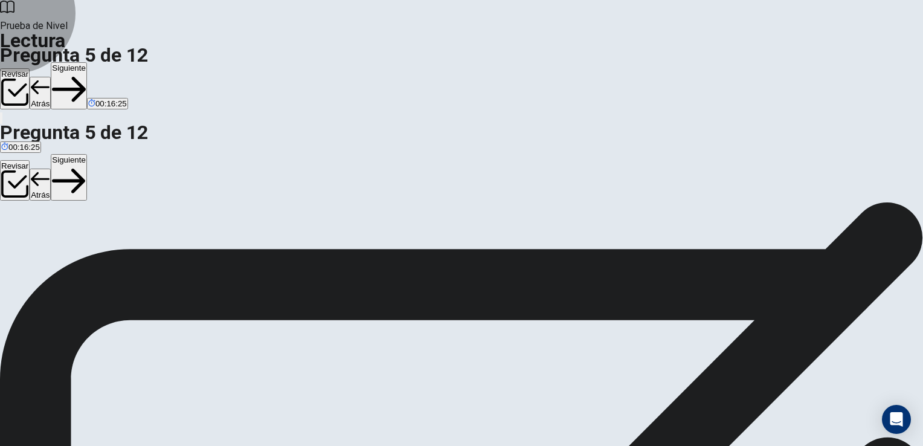
click at [87, 62] on button "Siguiente" at bounding box center [69, 85] width 36 height 47
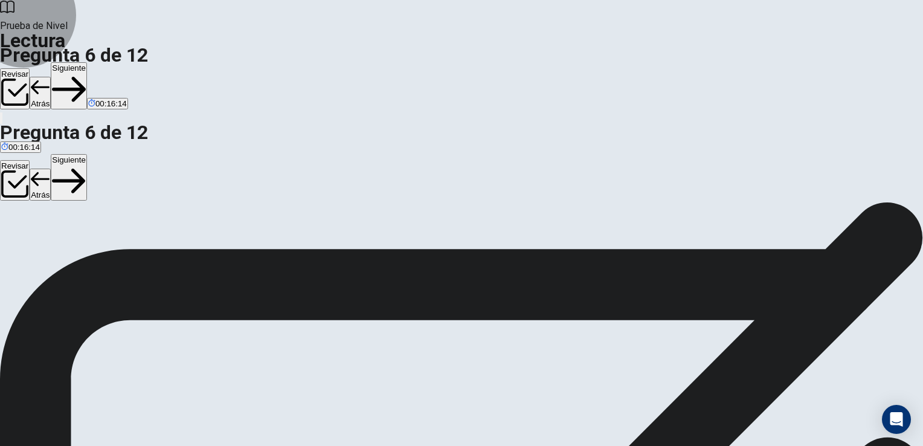
click at [87, 62] on button "Siguiente" at bounding box center [69, 85] width 36 height 47
drag, startPoint x: 655, startPoint y: 26, endPoint x: 652, endPoint y: 34, distance: 8.2
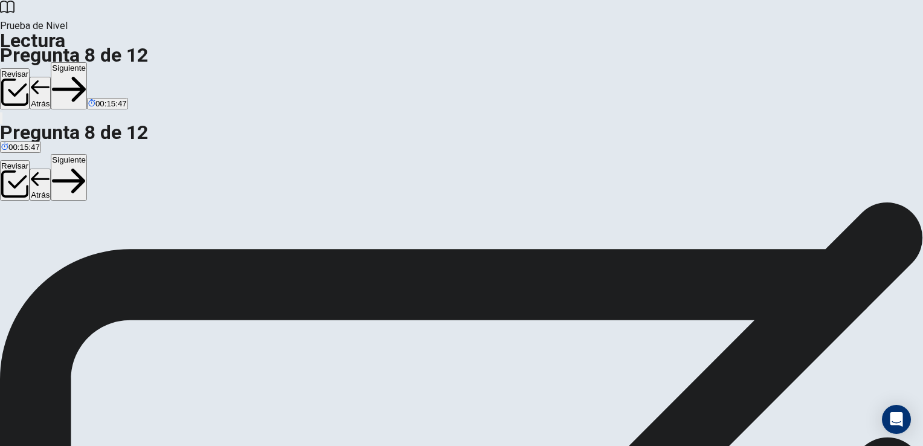
click at [87, 62] on button "Siguiente" at bounding box center [69, 85] width 36 height 47
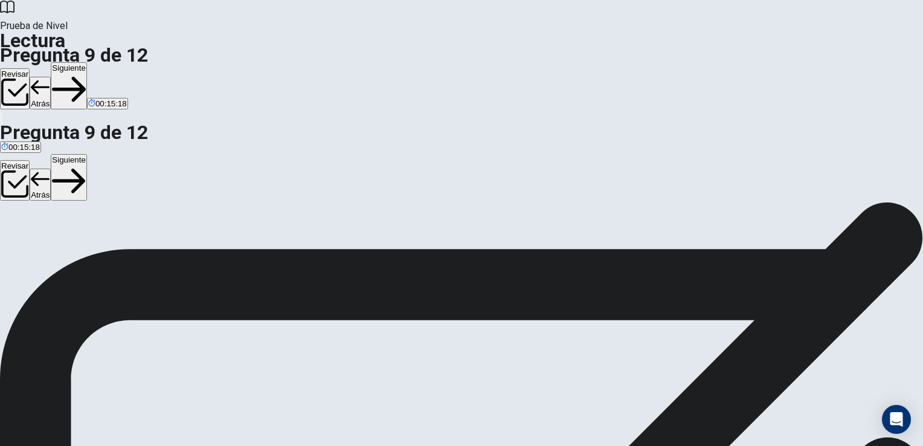
drag, startPoint x: 648, startPoint y: 19, endPoint x: 648, endPoint y: 33, distance: 13.9
click at [87, 62] on button "Siguiente" at bounding box center [69, 85] width 36 height 47
drag, startPoint x: 648, startPoint y: 24, endPoint x: 648, endPoint y: 34, distance: 10.9
click at [87, 62] on button "Siguiente" at bounding box center [69, 85] width 36 height 47
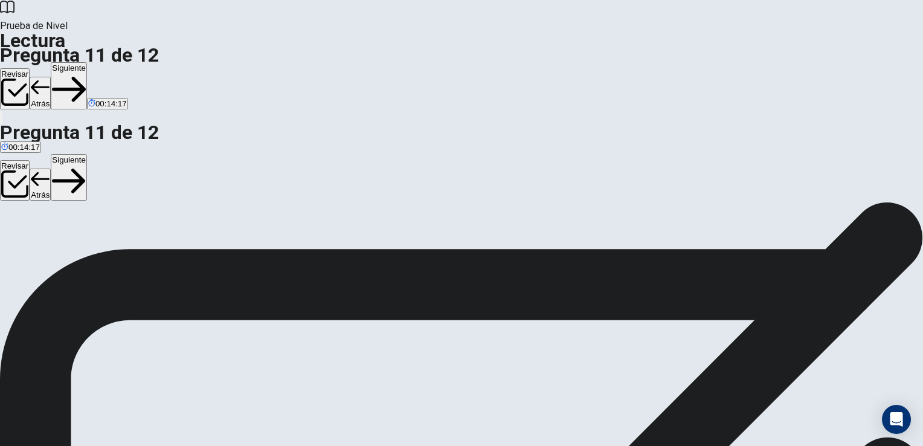
click at [87, 62] on button "Siguiente" at bounding box center [69, 85] width 36 height 47
drag, startPoint x: 190, startPoint y: 199, endPoint x: 416, endPoint y: 185, distance: 226.4
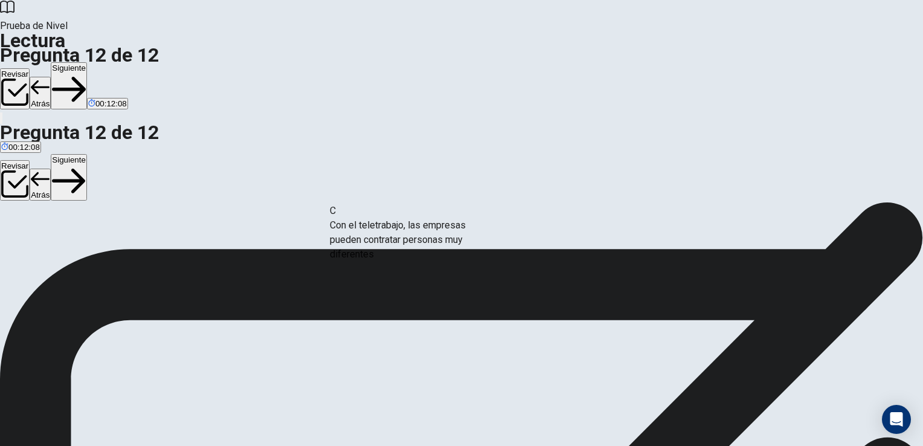
drag, startPoint x: 223, startPoint y: 250, endPoint x: 437, endPoint y: 223, distance: 215.6
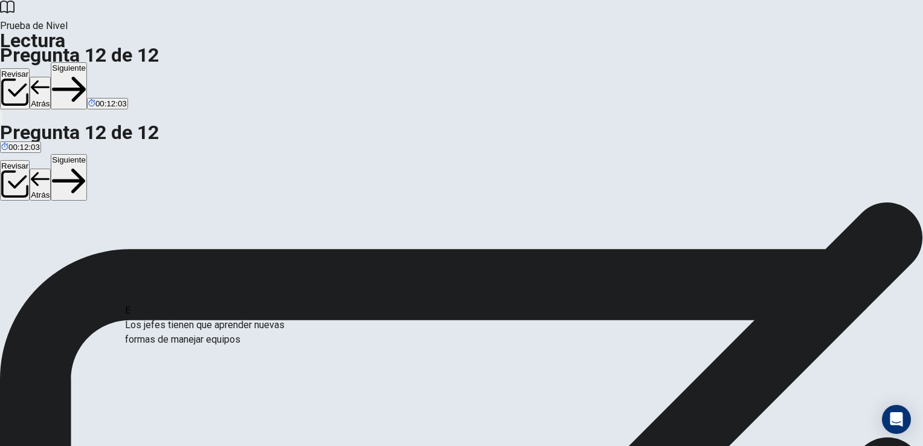
scroll to position [4, 0]
drag, startPoint x: 219, startPoint y: 321, endPoint x: 436, endPoint y: 282, distance: 219.8
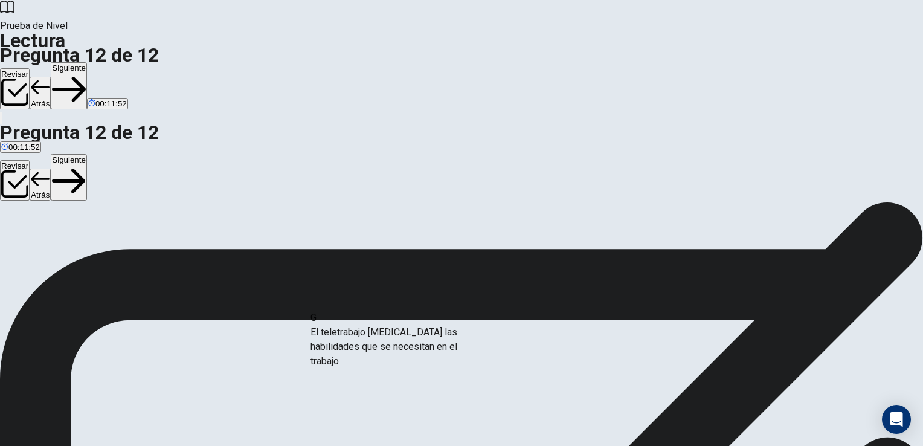
drag, startPoint x: 233, startPoint y: 314, endPoint x: 426, endPoint y: 331, distance: 194.1
drag, startPoint x: 230, startPoint y: 314, endPoint x: 454, endPoint y: 326, distance: 225.0
click at [87, 62] on button "Siguiente" at bounding box center [69, 85] width 36 height 47
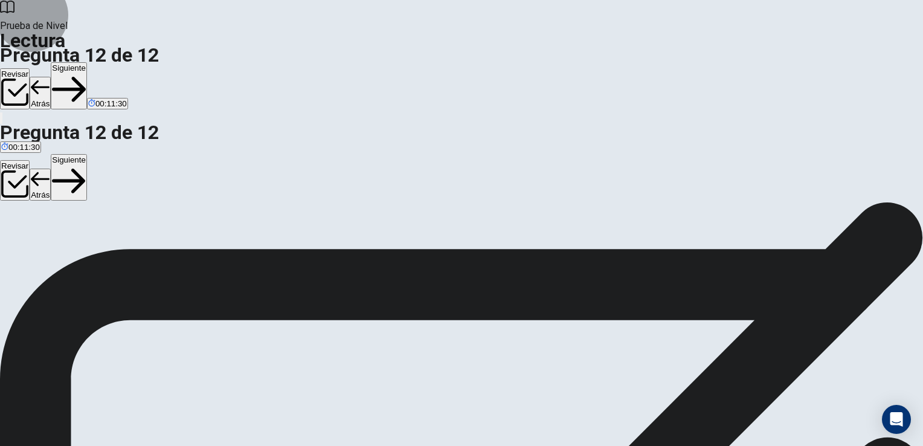
click at [30, 68] on button "Revisar" at bounding box center [15, 88] width 30 height 40
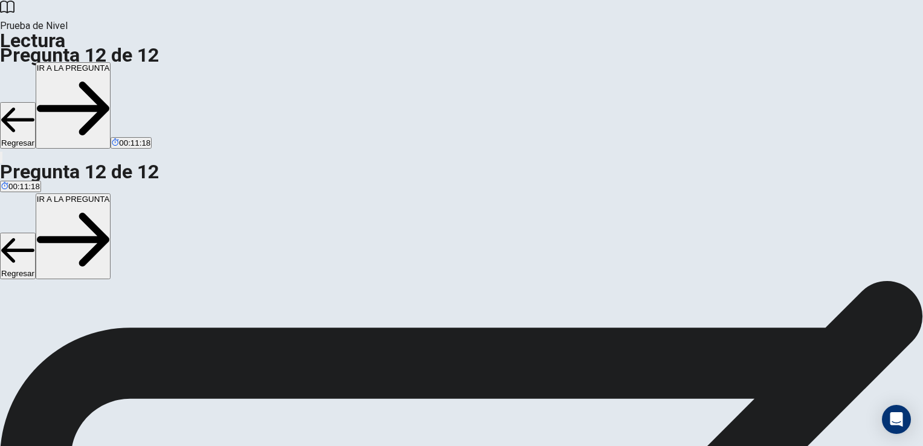
scroll to position [98, 0]
click at [111, 62] on button "IR A LA PREGUNTA" at bounding box center [74, 105] width 76 height 86
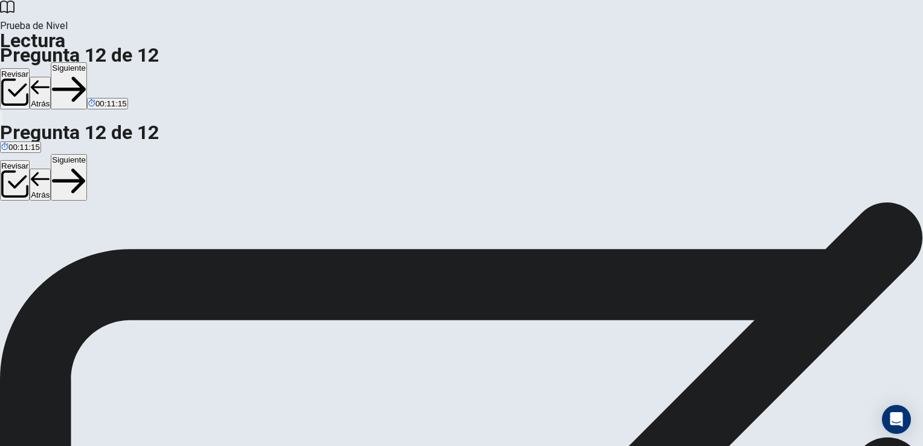
scroll to position [99, 0]
drag, startPoint x: 644, startPoint y: 21, endPoint x: 640, endPoint y: 28, distance: 8.4
click at [87, 62] on button "Siguiente" at bounding box center [69, 85] width 36 height 47
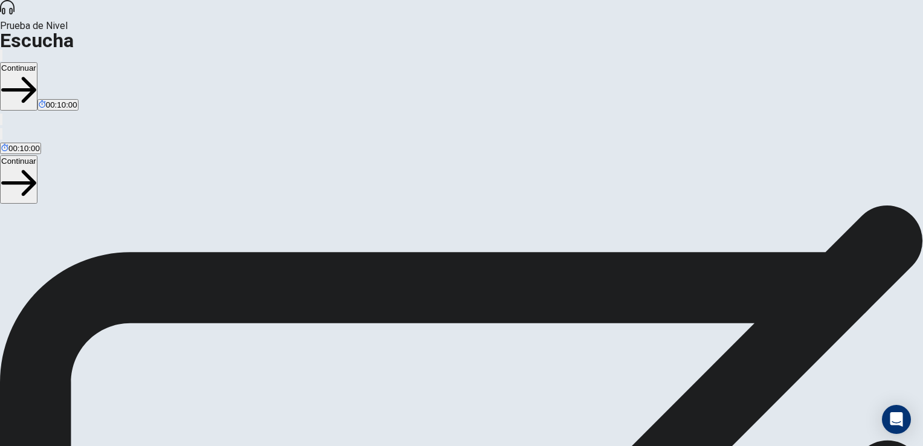
scroll to position [60, 0]
drag, startPoint x: 642, startPoint y: 2, endPoint x: 642, endPoint y: 11, distance: 9.1
click at [643, 6] on div "Prueba de [PERSON_NAME] Continuar 00:10:00" at bounding box center [461, 63] width 923 height 126
click at [37, 62] on button "Continuar" at bounding box center [18, 86] width 37 height 48
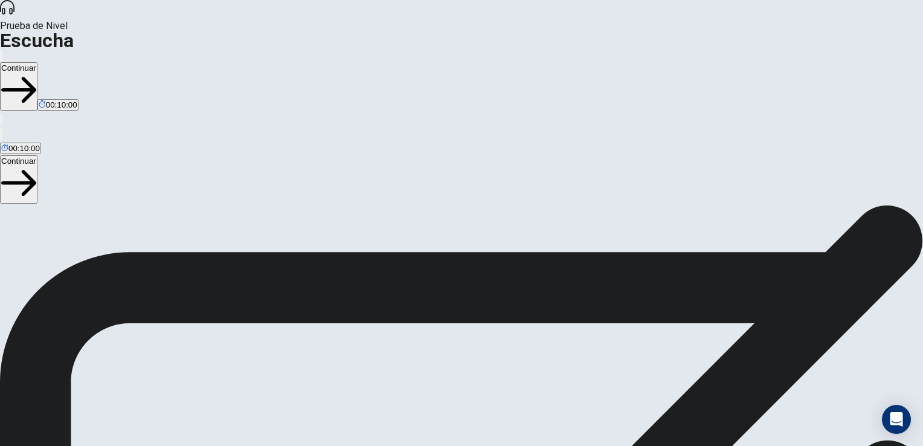
drag, startPoint x: 653, startPoint y: 27, endPoint x: 613, endPoint y: 124, distance: 105.3
click at [613, 124] on div "Prueba de [PERSON_NAME] Continuar 00:10:00 00:10:00 Continuar Cambiar el Volume…" at bounding box center [461, 223] width 923 height 446
drag, startPoint x: 626, startPoint y: 151, endPoint x: 544, endPoint y: 217, distance: 105.3
drag, startPoint x: 542, startPoint y: 214, endPoint x: 302, endPoint y: 262, distance: 245.2
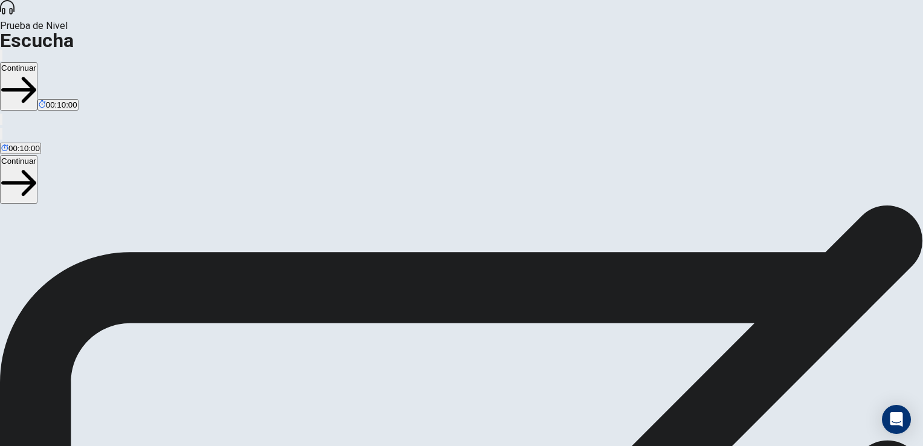
click at [14, 14] on icon at bounding box center [7, 7] width 14 height 14
click at [146, 33] on h1 "Escucha" at bounding box center [461, 40] width 923 height 14
click at [37, 62] on button "Continuar" at bounding box center [18, 86] width 37 height 48
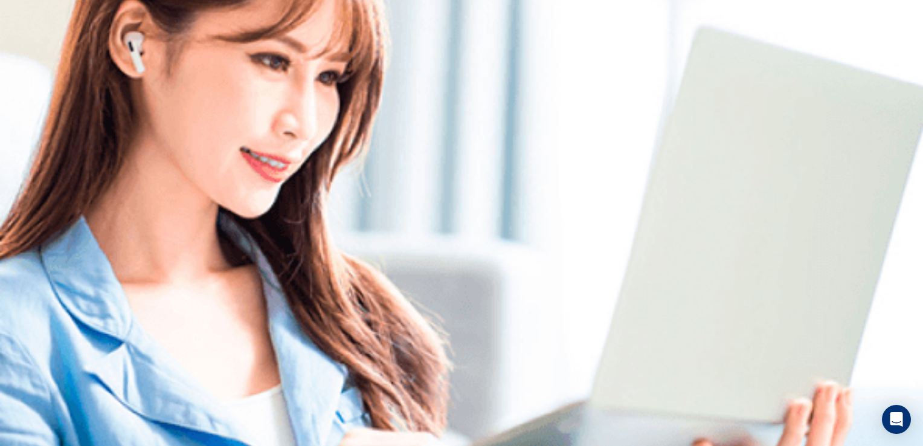
scroll to position [0, 0]
drag, startPoint x: 539, startPoint y: 371, endPoint x: 529, endPoint y: 374, distance: 10.1
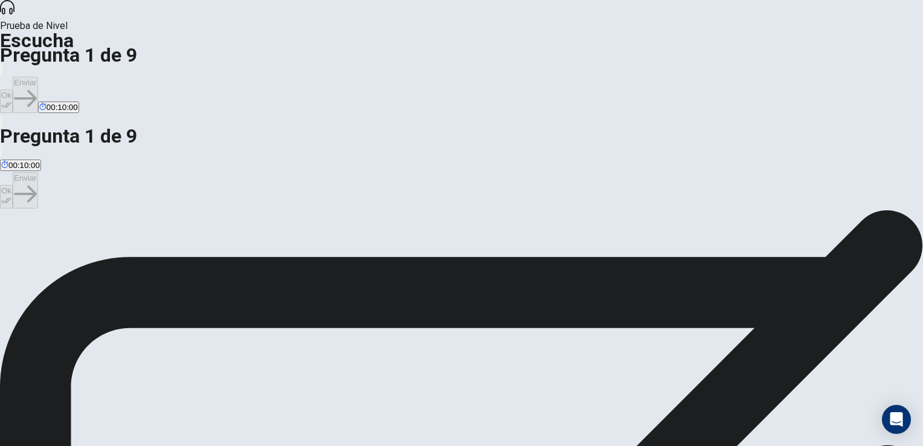
drag, startPoint x: 544, startPoint y: 296, endPoint x: 549, endPoint y: 289, distance: 9.1
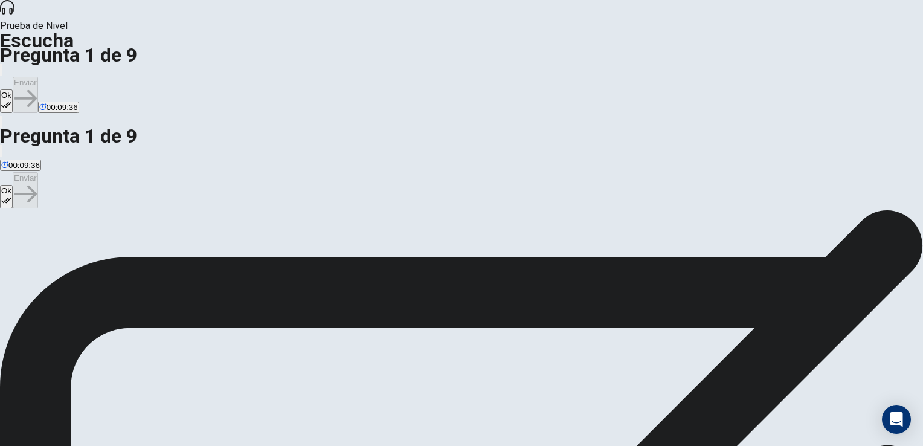
click at [13, 89] on button "Ok" at bounding box center [6, 101] width 13 height 24
click at [38, 77] on button "Enviar" at bounding box center [25, 95] width 25 height 36
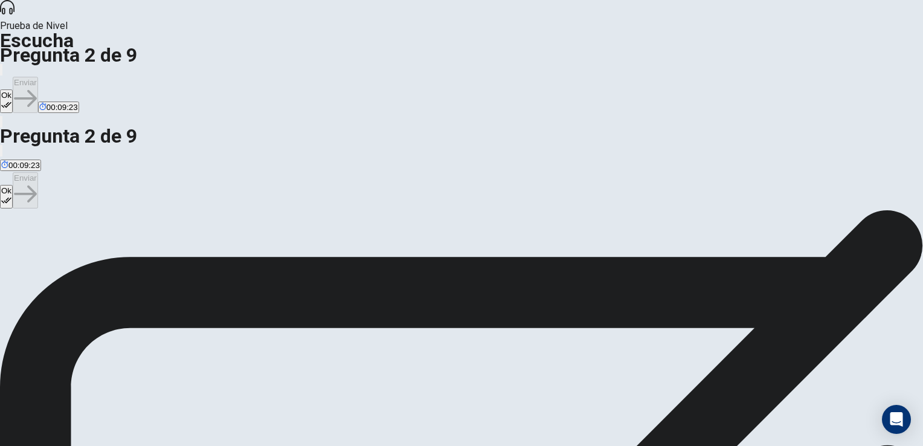
click at [13, 89] on button "Ok" at bounding box center [6, 101] width 13 height 24
click at [38, 77] on button "Enviar" at bounding box center [25, 95] width 25 height 36
click at [13, 89] on button "Ok" at bounding box center [6, 101] width 13 height 24
click at [38, 77] on button "Enviar" at bounding box center [25, 95] width 25 height 36
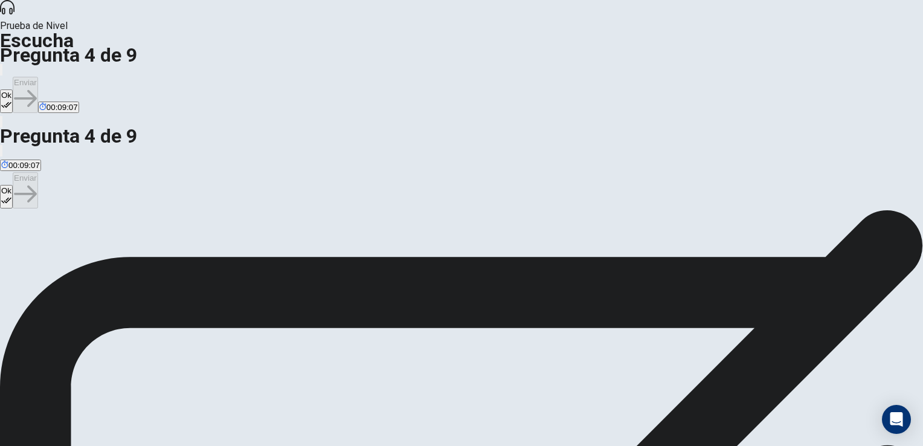
click at [13, 89] on button "Ok" at bounding box center [6, 101] width 13 height 24
drag, startPoint x: 651, startPoint y: 18, endPoint x: 652, endPoint y: 25, distance: 7.5
click at [38, 77] on button "Enviar" at bounding box center [25, 95] width 25 height 36
click at [13, 89] on button "Ok" at bounding box center [6, 101] width 13 height 24
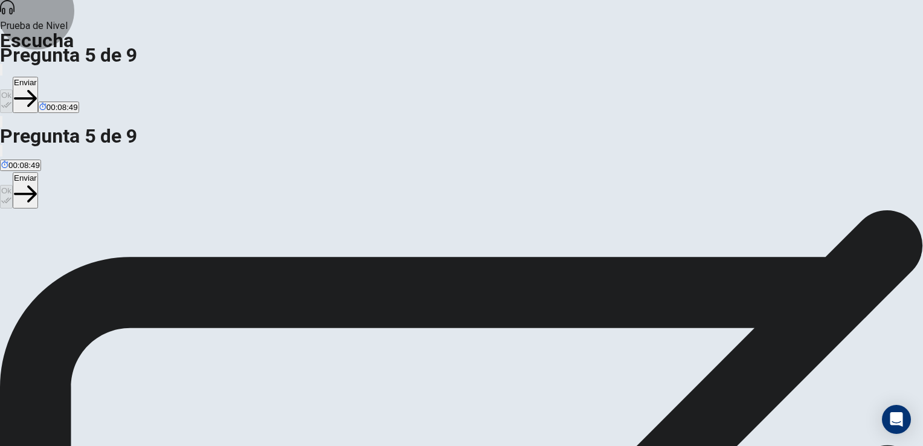
click at [38, 77] on button "Enviar" at bounding box center [25, 95] width 25 height 36
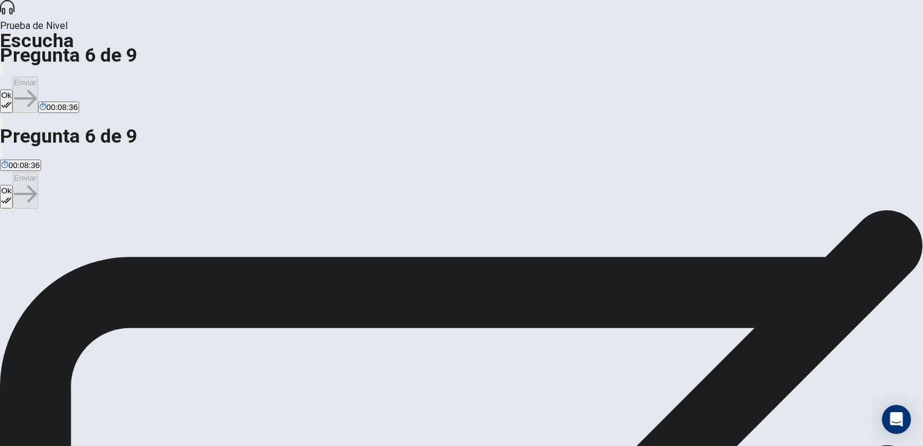
drag, startPoint x: 599, startPoint y: 25, endPoint x: 609, endPoint y: 27, distance: 10.4
click at [13, 89] on button "Ok" at bounding box center [6, 101] width 13 height 24
click at [38, 77] on button "Enviar" at bounding box center [25, 95] width 25 height 36
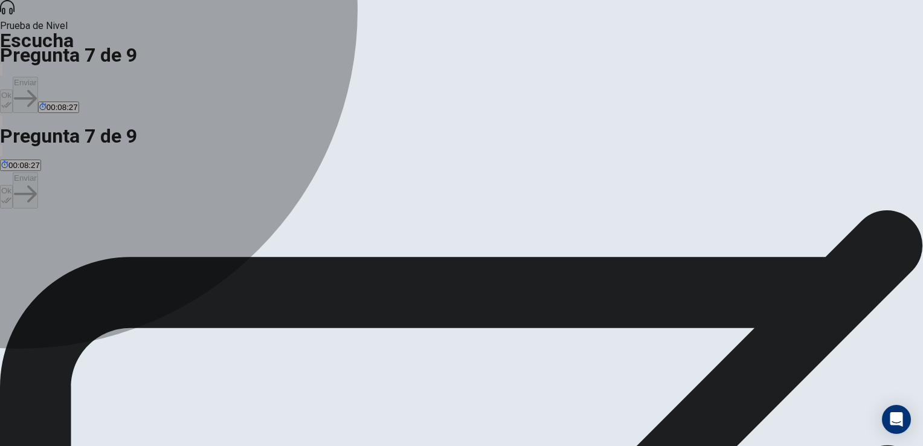
drag, startPoint x: 300, startPoint y: 245, endPoint x: 316, endPoint y: 243, distance: 16.4
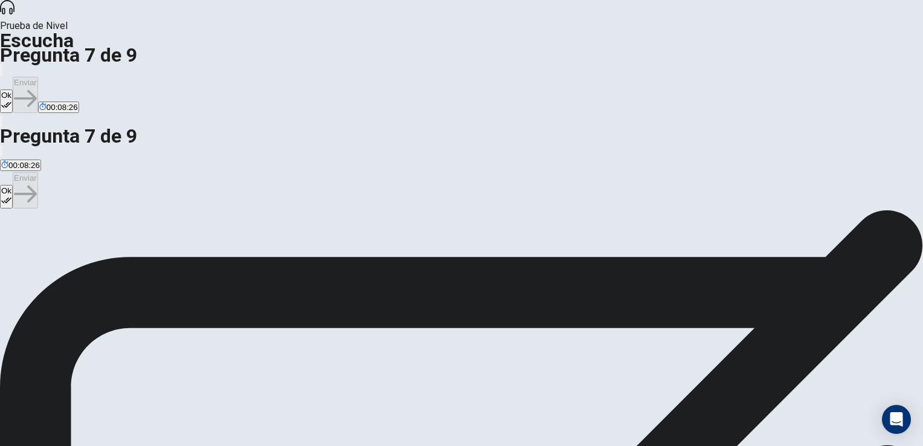
click at [13, 89] on button "Ok" at bounding box center [6, 101] width 13 height 24
drag, startPoint x: 669, startPoint y: 19, endPoint x: 667, endPoint y: 25, distance: 6.5
click at [38, 77] on button "Enviar" at bounding box center [25, 95] width 25 height 36
drag, startPoint x: 292, startPoint y: 277, endPoint x: 301, endPoint y: 278, distance: 8.5
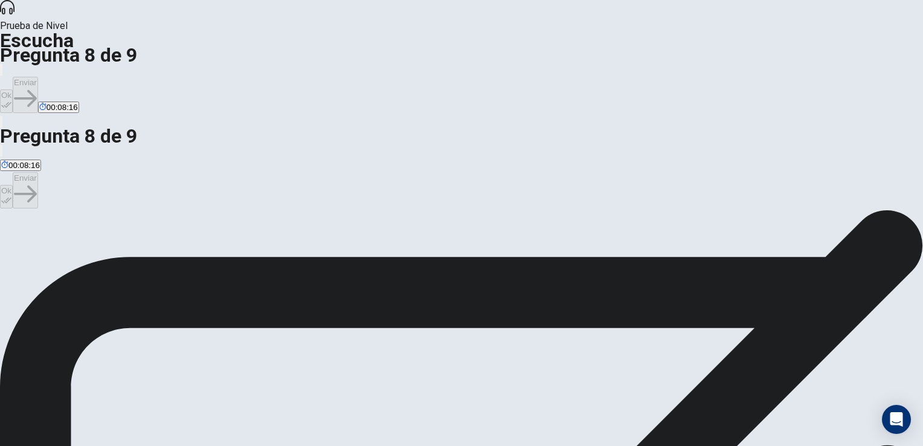
drag, startPoint x: 599, startPoint y: 23, endPoint x: 646, endPoint y: 30, distance: 47.7
click at [13, 89] on button "Ok" at bounding box center [6, 101] width 13 height 24
click at [38, 77] on button "Enviar" at bounding box center [25, 95] width 25 height 36
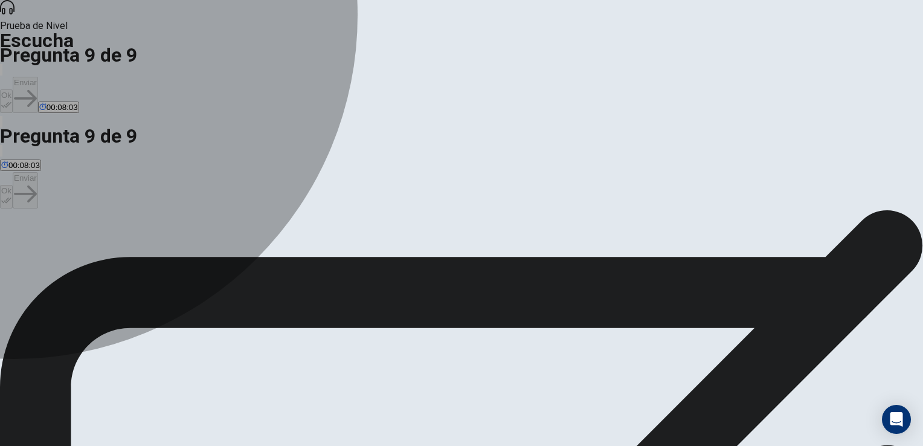
drag, startPoint x: 295, startPoint y: 249, endPoint x: 301, endPoint y: 248, distance: 6.3
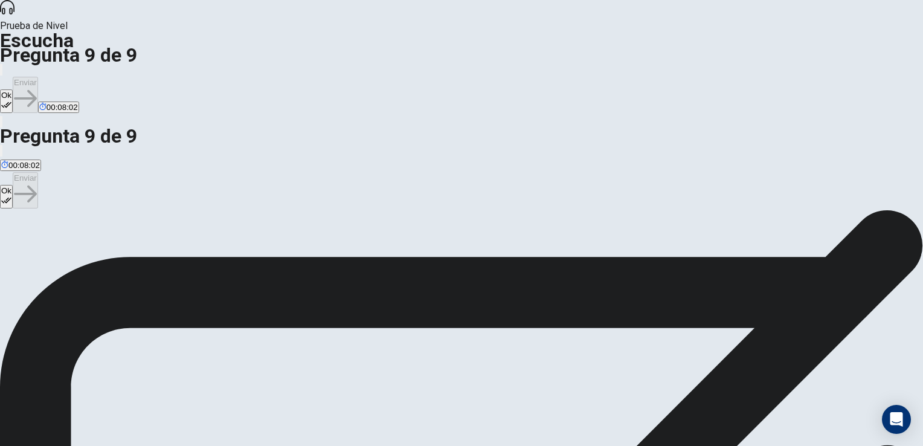
click at [11, 100] on icon "button" at bounding box center [6, 105] width 10 height 10
click at [38, 77] on button "Enviar" at bounding box center [25, 95] width 25 height 36
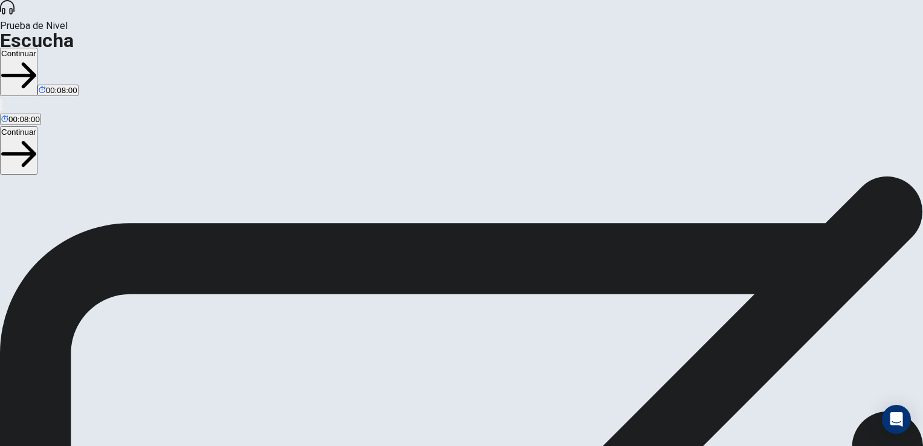
scroll to position [60, 0]
click at [37, 48] on button "Continuar" at bounding box center [18, 72] width 37 height 48
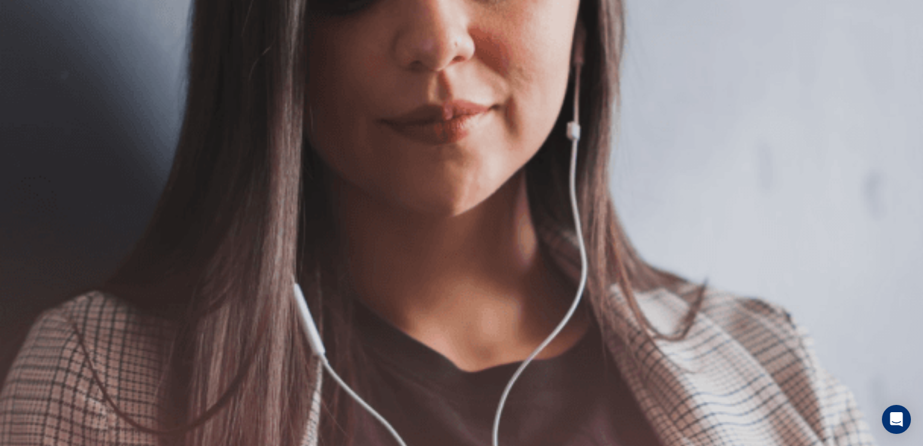
scroll to position [121, 0]
click at [37, 62] on button "Continuar" at bounding box center [18, 86] width 37 height 48
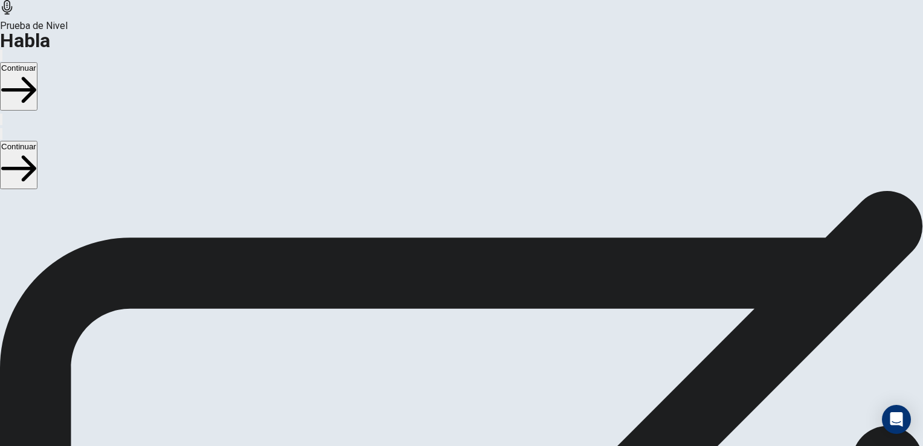
drag, startPoint x: 723, startPoint y: 22, endPoint x: 723, endPoint y: 35, distance: 13.3
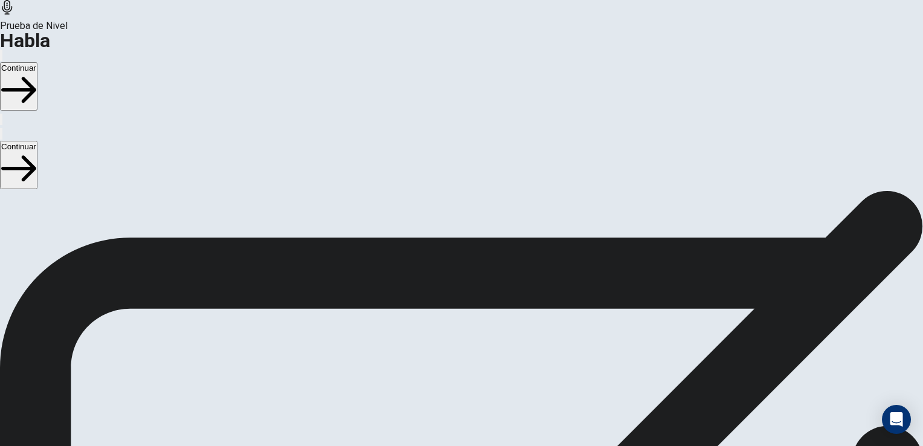
click at [37, 62] on button "Continuar" at bounding box center [18, 86] width 37 height 48
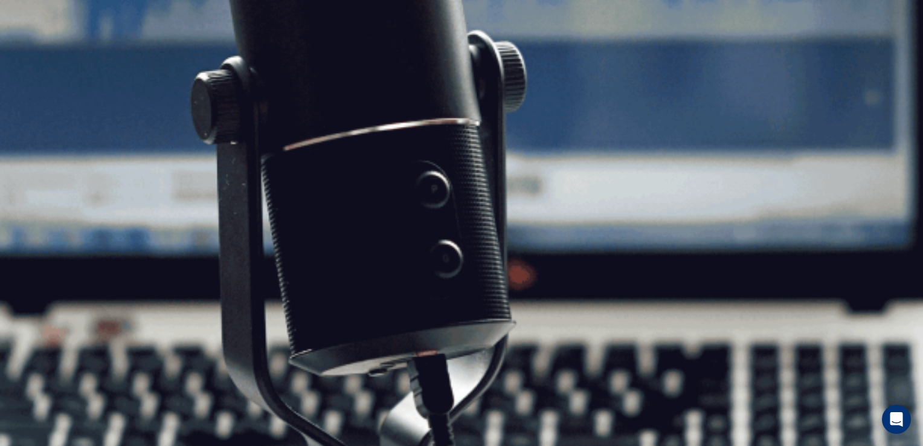
scroll to position [146, 0]
drag, startPoint x: 727, startPoint y: 18, endPoint x: 724, endPoint y: 25, distance: 7.6
click at [37, 62] on button "Continuar" at bounding box center [18, 86] width 37 height 48
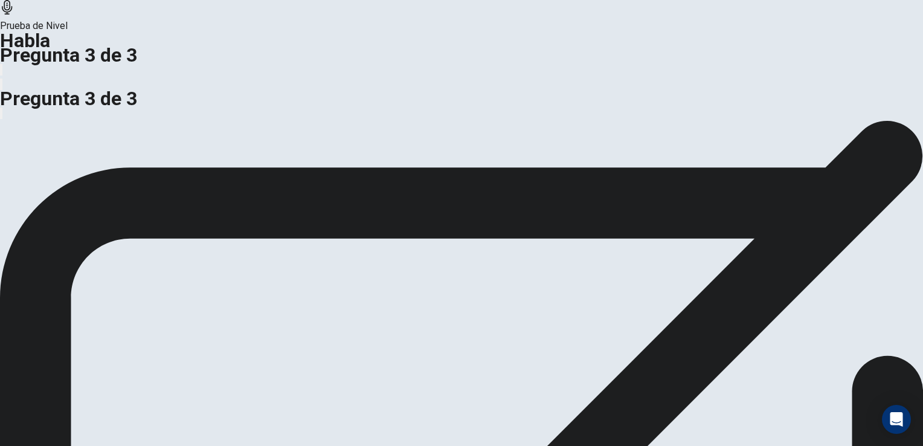
scroll to position [0, 0]
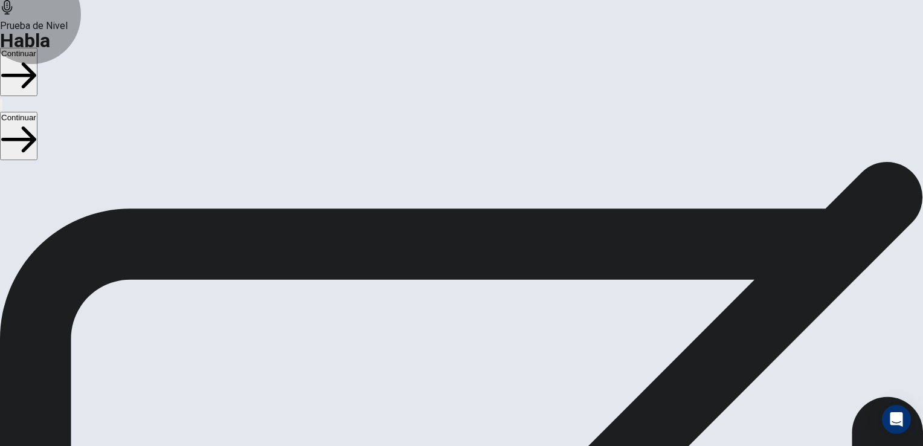
click at [37, 48] on button "Continuar" at bounding box center [18, 72] width 37 height 48
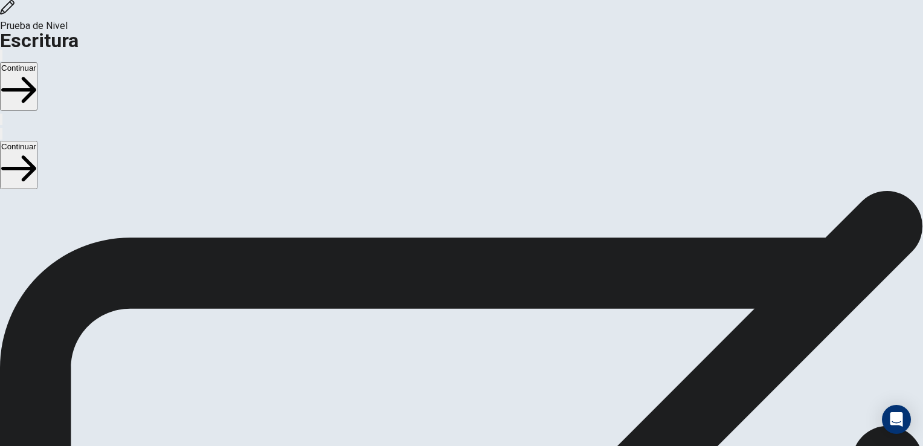
click at [37, 62] on button "Continuar" at bounding box center [18, 86] width 37 height 48
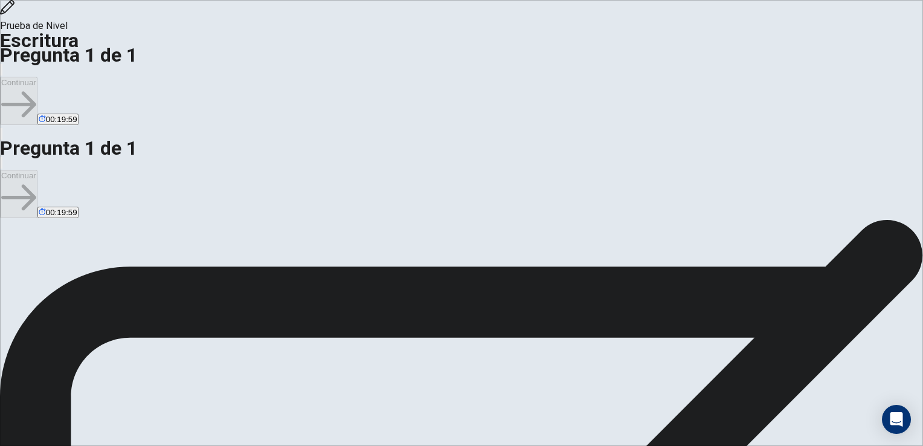
type textarea "**********"
click at [37, 77] on button "Continuar" at bounding box center [18, 101] width 37 height 48
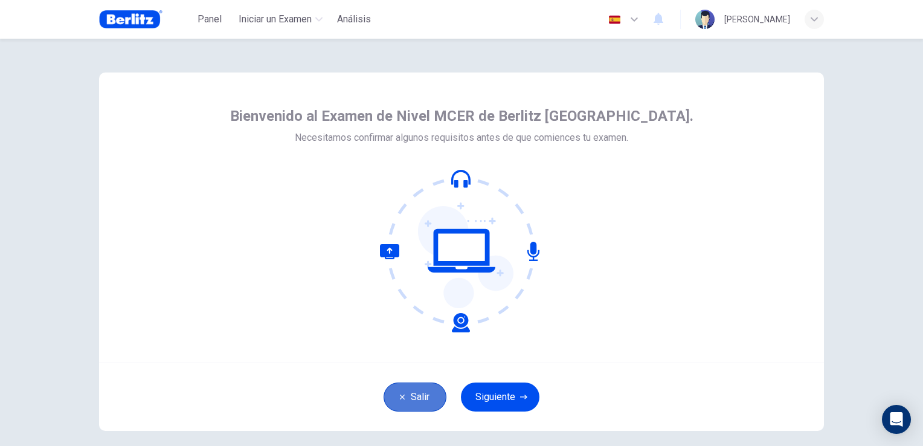
click at [394, 401] on button "Salir" at bounding box center [415, 396] width 63 height 29
